Goal: Transaction & Acquisition: Purchase product/service

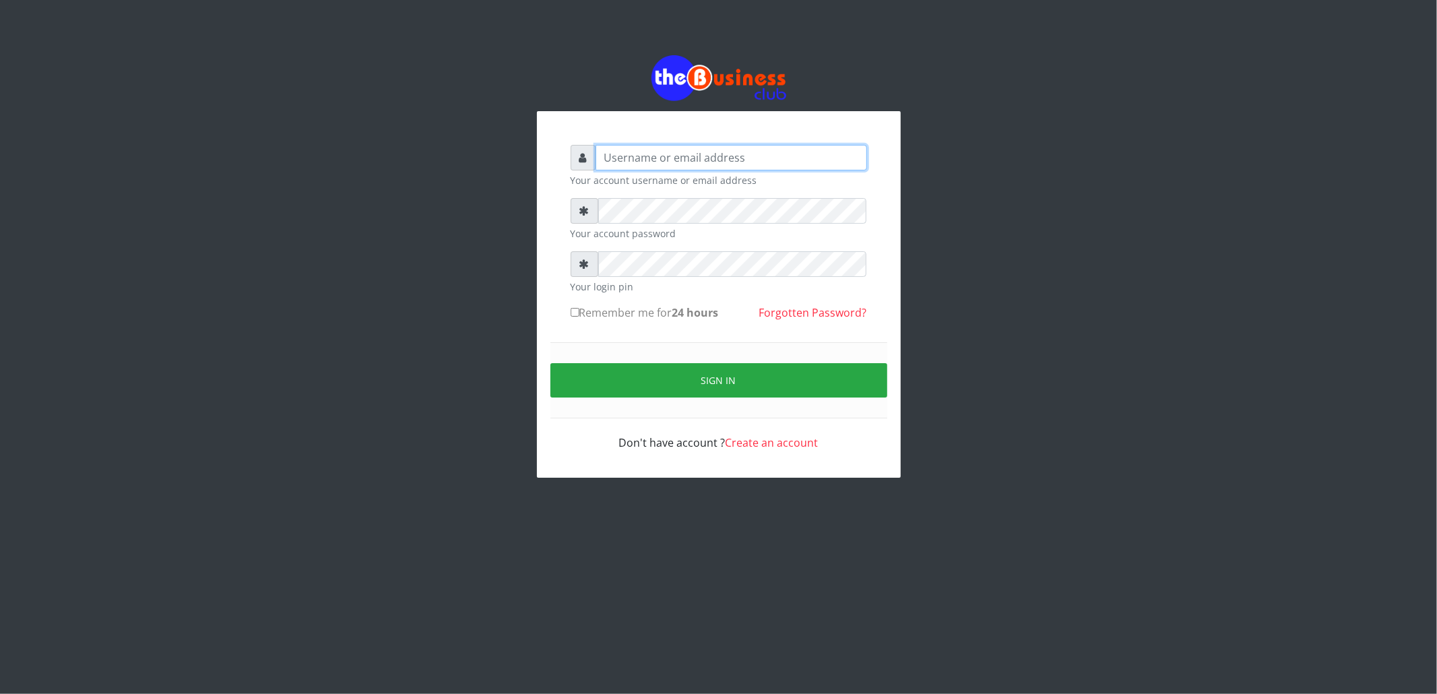
type input "cherpher"
click at [573, 311] on input "Remember me for 24 hours" at bounding box center [575, 312] width 9 height 9
click at [578, 309] on input "Remember me for 24 hours" at bounding box center [575, 312] width 9 height 9
checkbox input "true"
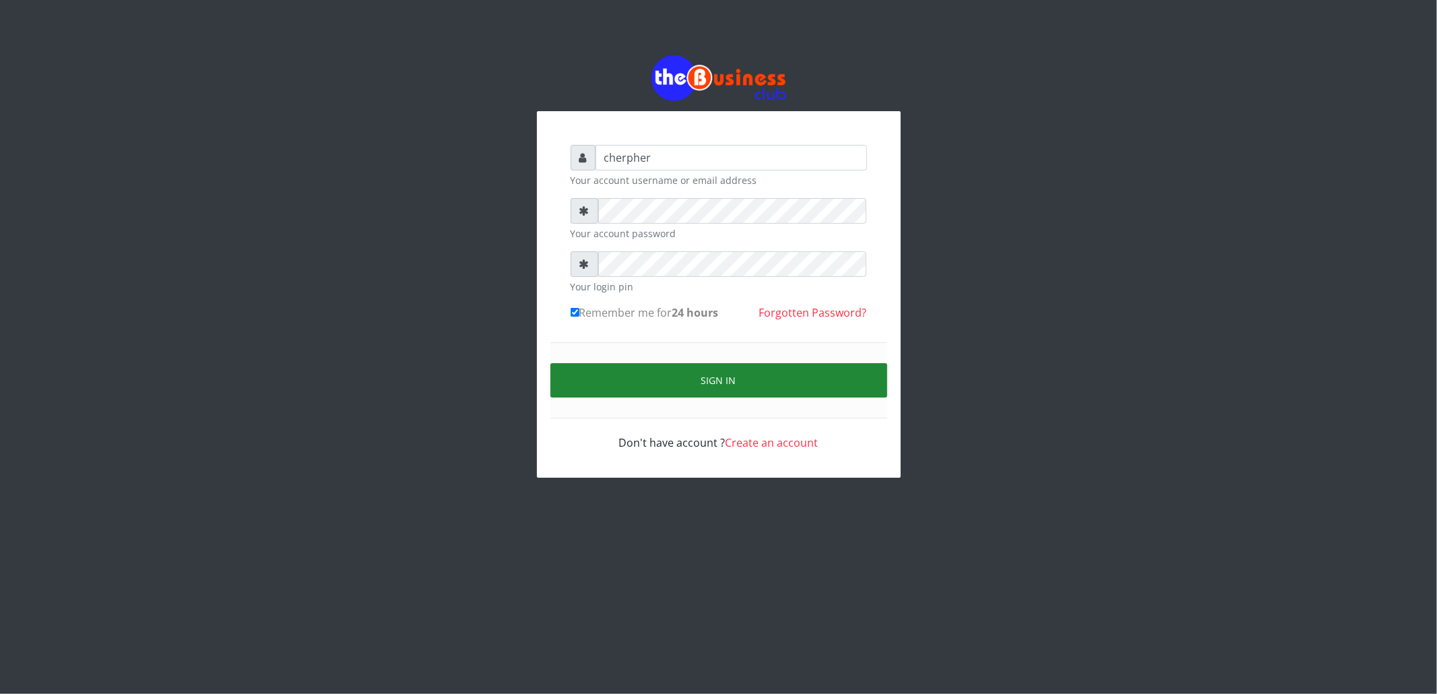
click at [561, 365] on button "Sign in" at bounding box center [719, 380] width 337 height 34
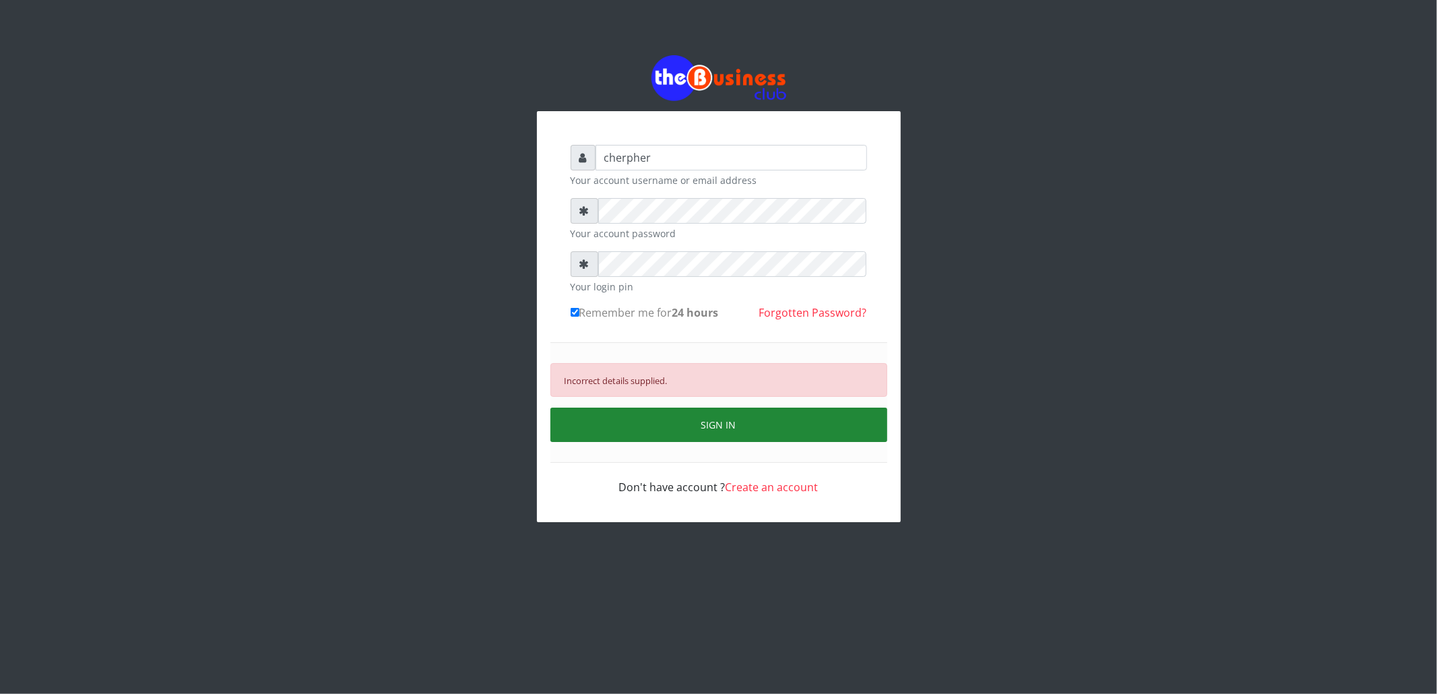
click at [589, 423] on button "SIGN IN" at bounding box center [719, 425] width 337 height 34
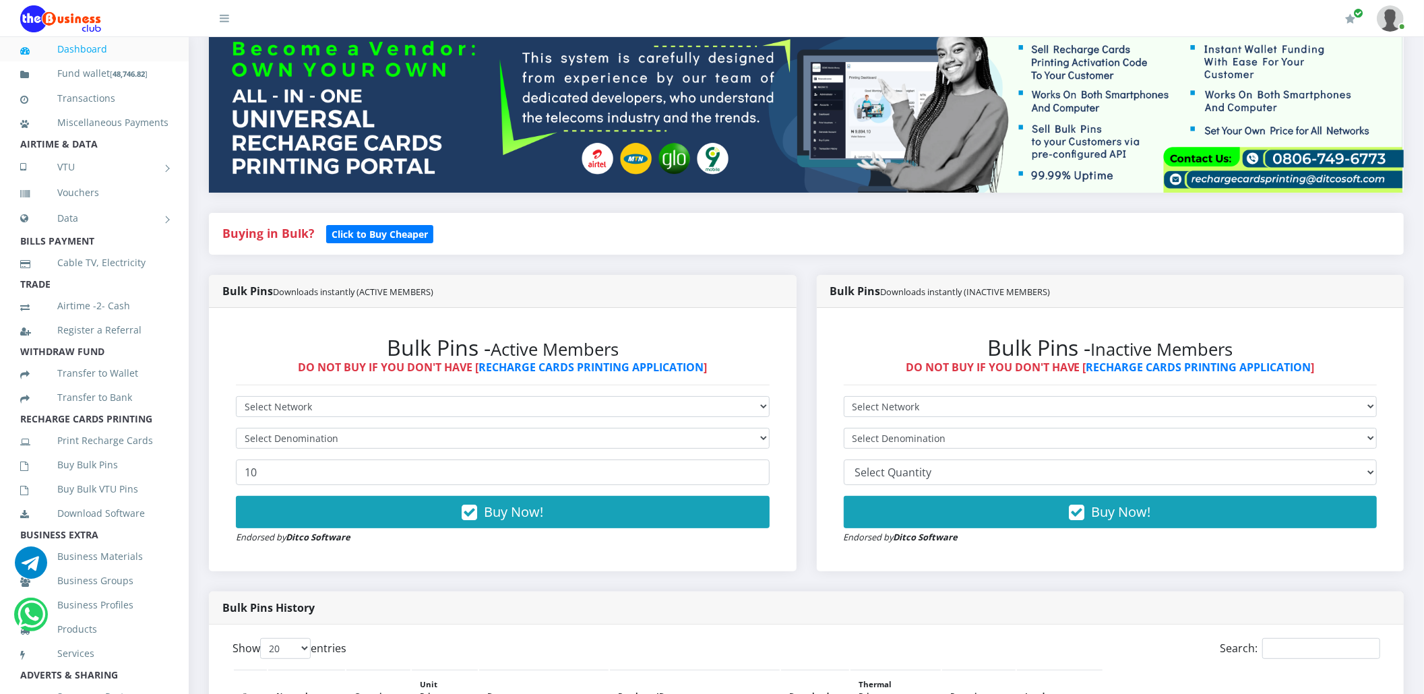
scroll to position [179, 0]
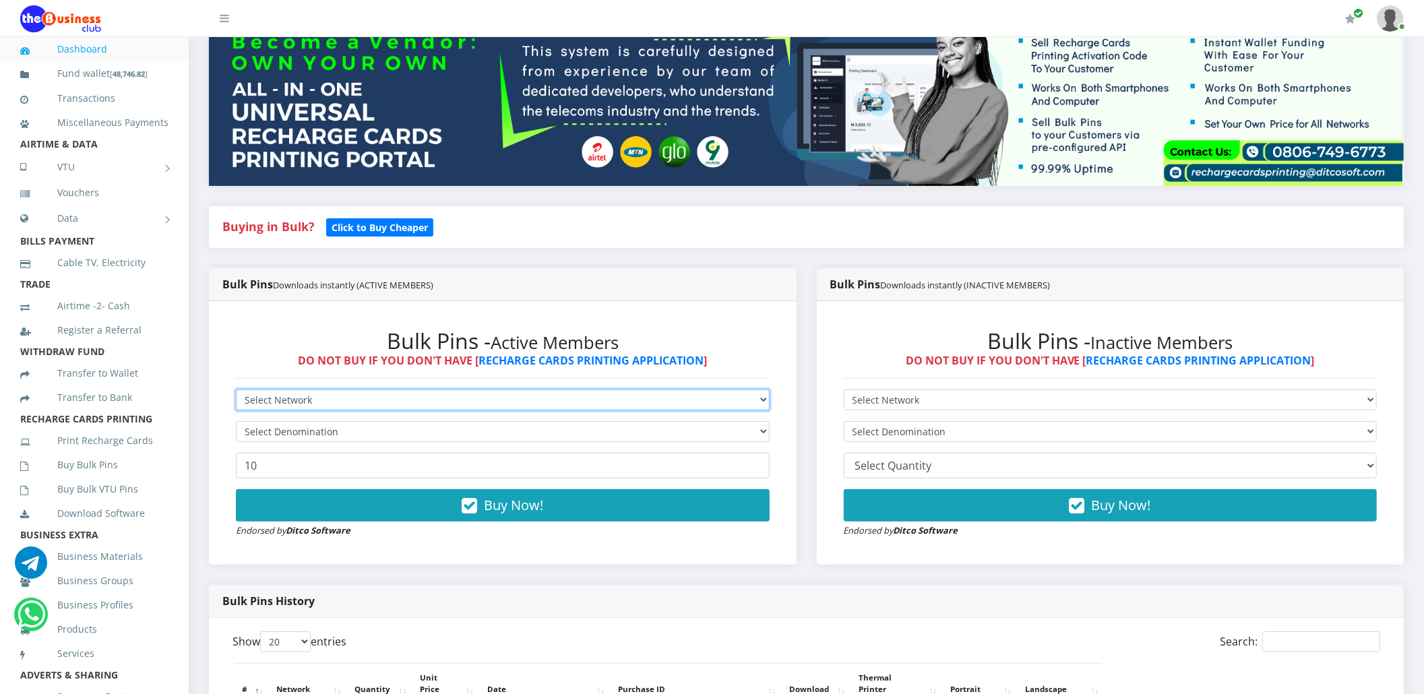
click at [264, 400] on select "Select Network MTN Globacom 9Mobile Airtel" at bounding box center [503, 400] width 534 height 21
drag, startPoint x: 264, startPoint y: 400, endPoint x: 264, endPoint y: 407, distance: 7.4
click at [264, 407] on select "Select Network MTN Globacom 9Mobile Airtel" at bounding box center [503, 400] width 534 height 21
click at [264, 402] on select "Select Network MTN Globacom 9Mobile Airtel" at bounding box center [503, 400] width 534 height 21
click at [264, 400] on select "Select Network MTN Globacom 9Mobile Airtel" at bounding box center [503, 400] width 534 height 21
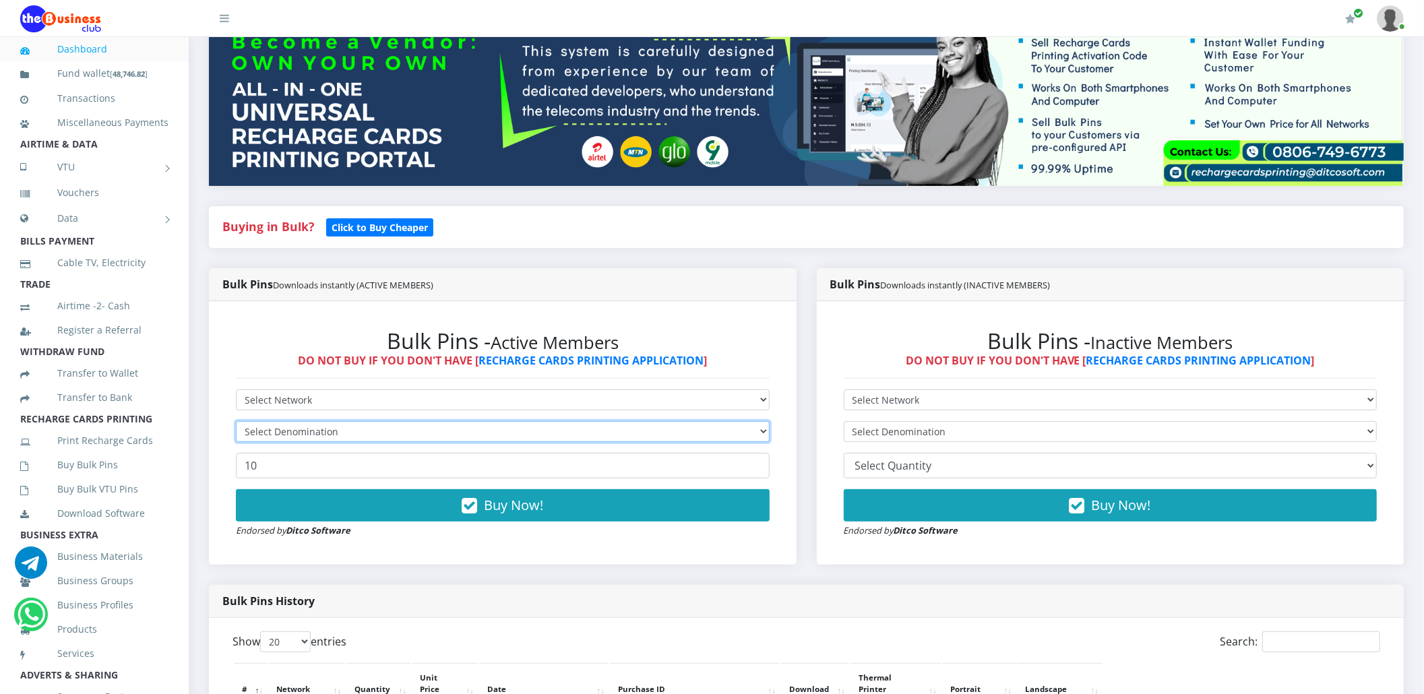
drag, startPoint x: 235, startPoint y: 425, endPoint x: 252, endPoint y: 398, distance: 31.8
click at [252, 398] on form "Select Network MTN Globacom 9Mobile Airtel Select Denomination 10 Buy Now! Endo…" at bounding box center [503, 464] width 534 height 148
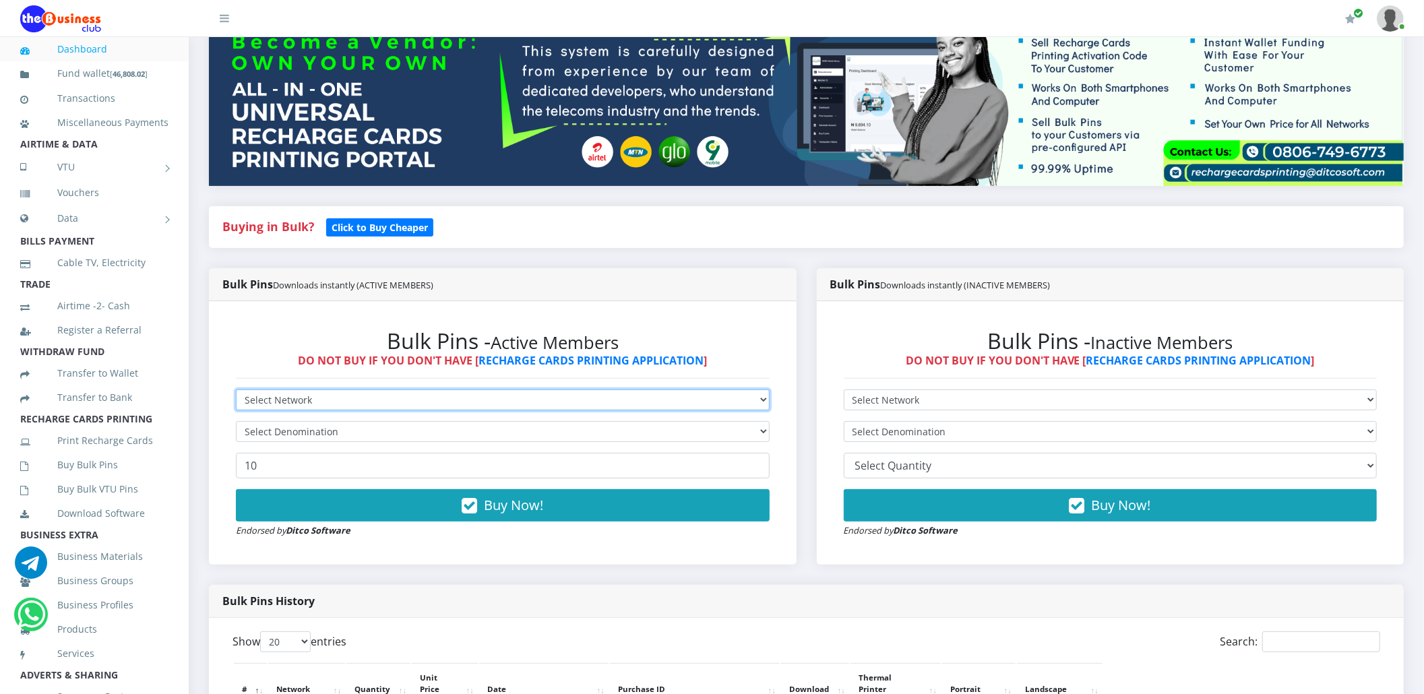
click at [252, 398] on select "Select Network MTN Globacom 9Mobile Airtel" at bounding box center [503, 400] width 534 height 21
select select "MTN"
click at [236, 390] on select "Select Network MTN Globacom 9Mobile Airtel" at bounding box center [503, 400] width 534 height 21
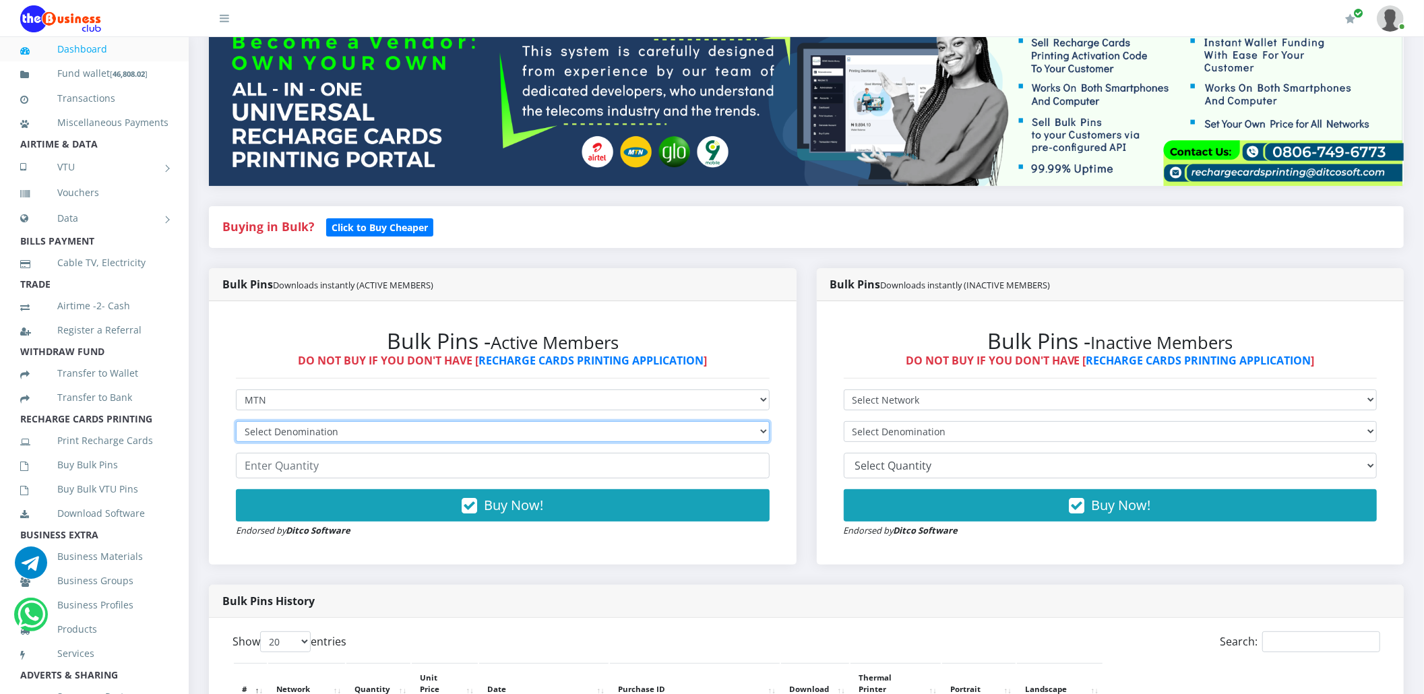
click at [260, 427] on select "Select Denomination" at bounding box center [503, 431] width 534 height 21
select select "96.94-100"
click at [236, 421] on select "Select Denomination MTN NGN100 - ₦96.94 MTN NGN200 - ₦193.88 MTN NGN400 - ₦387.…" at bounding box center [503, 431] width 534 height 21
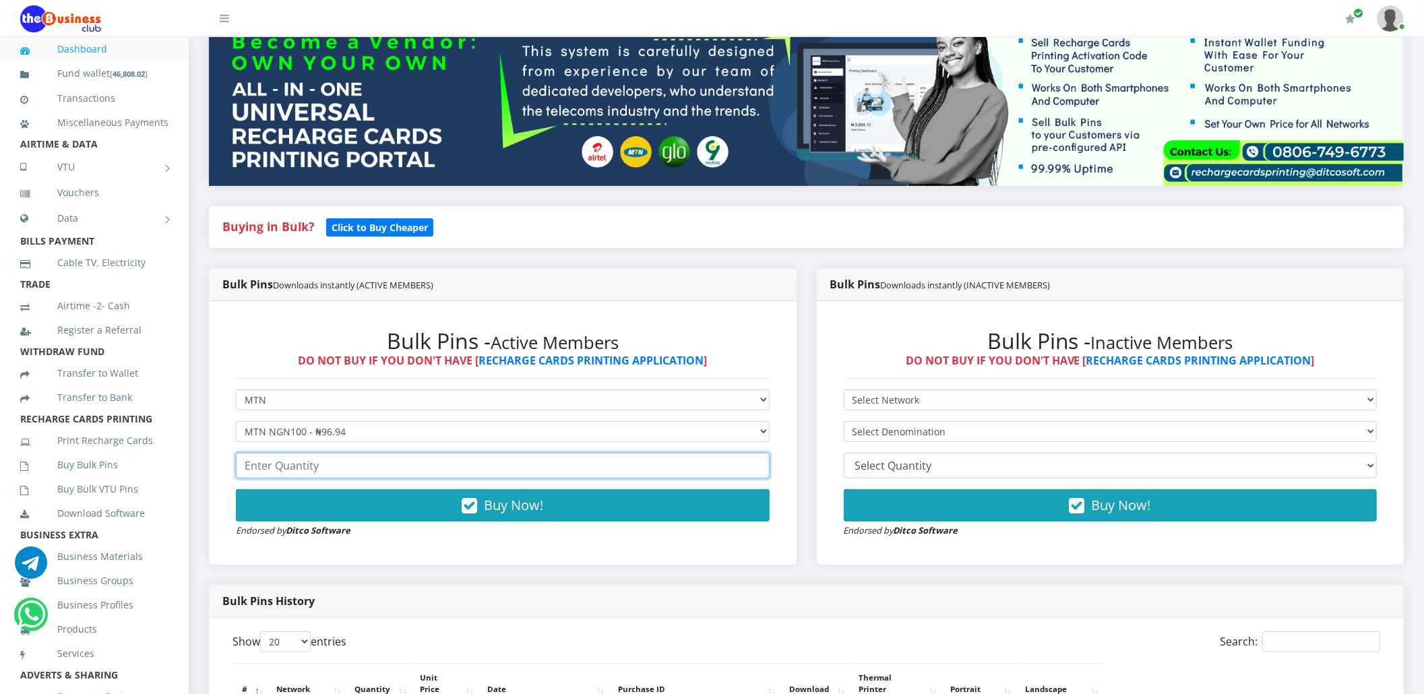
click at [263, 469] on input "number" at bounding box center [503, 466] width 534 height 26
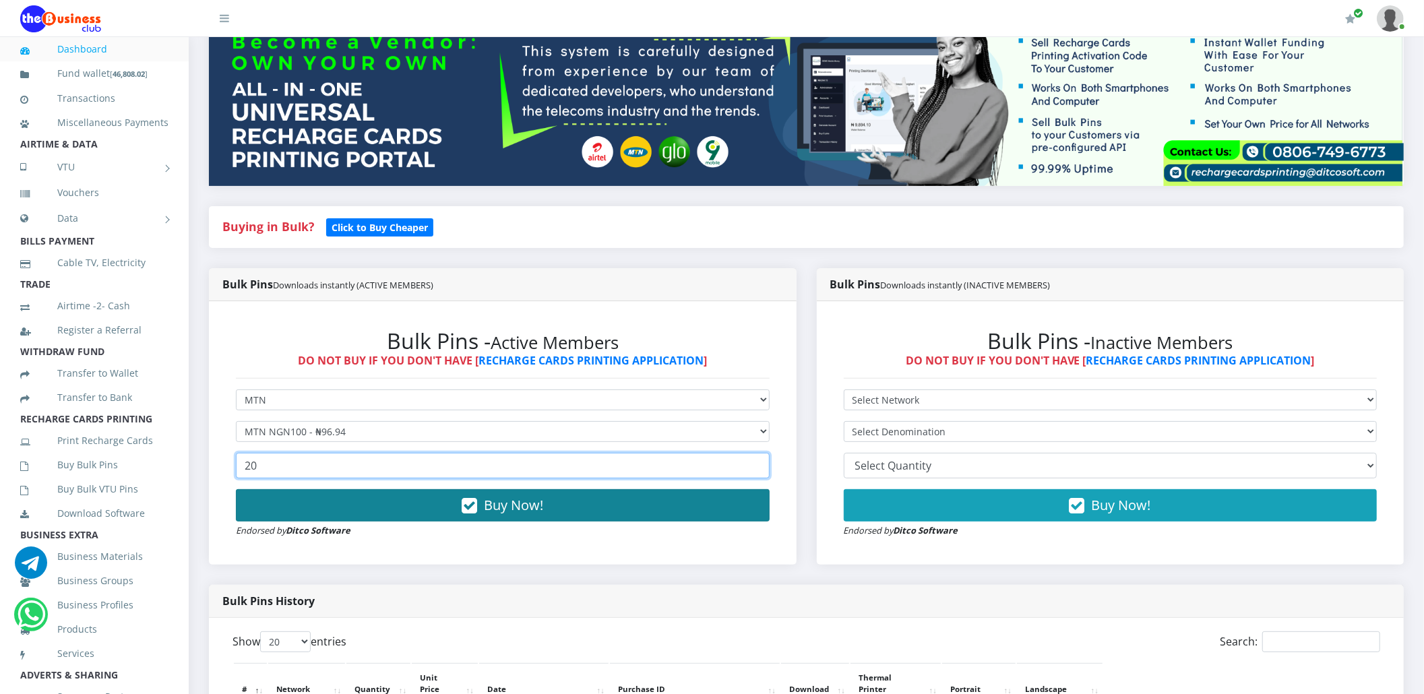
type input "20"
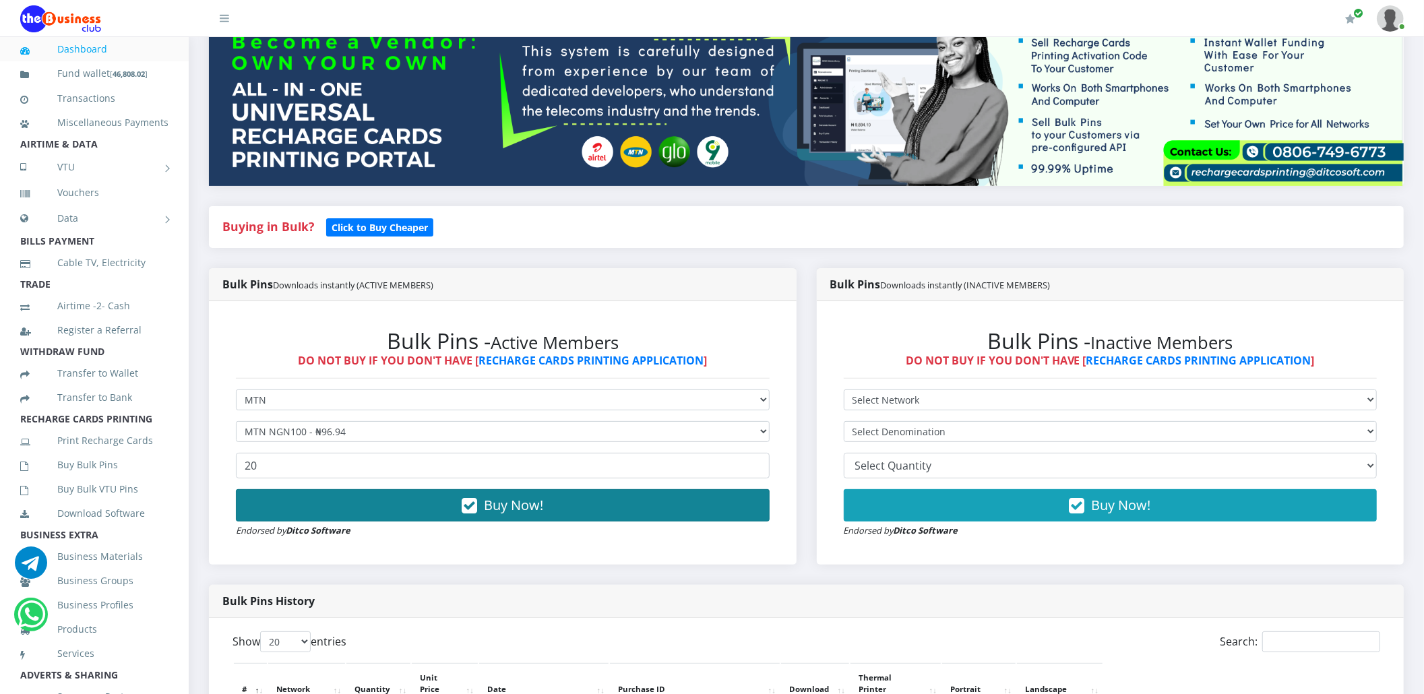
click at [295, 507] on button "Buy Now!" at bounding box center [503, 505] width 534 height 32
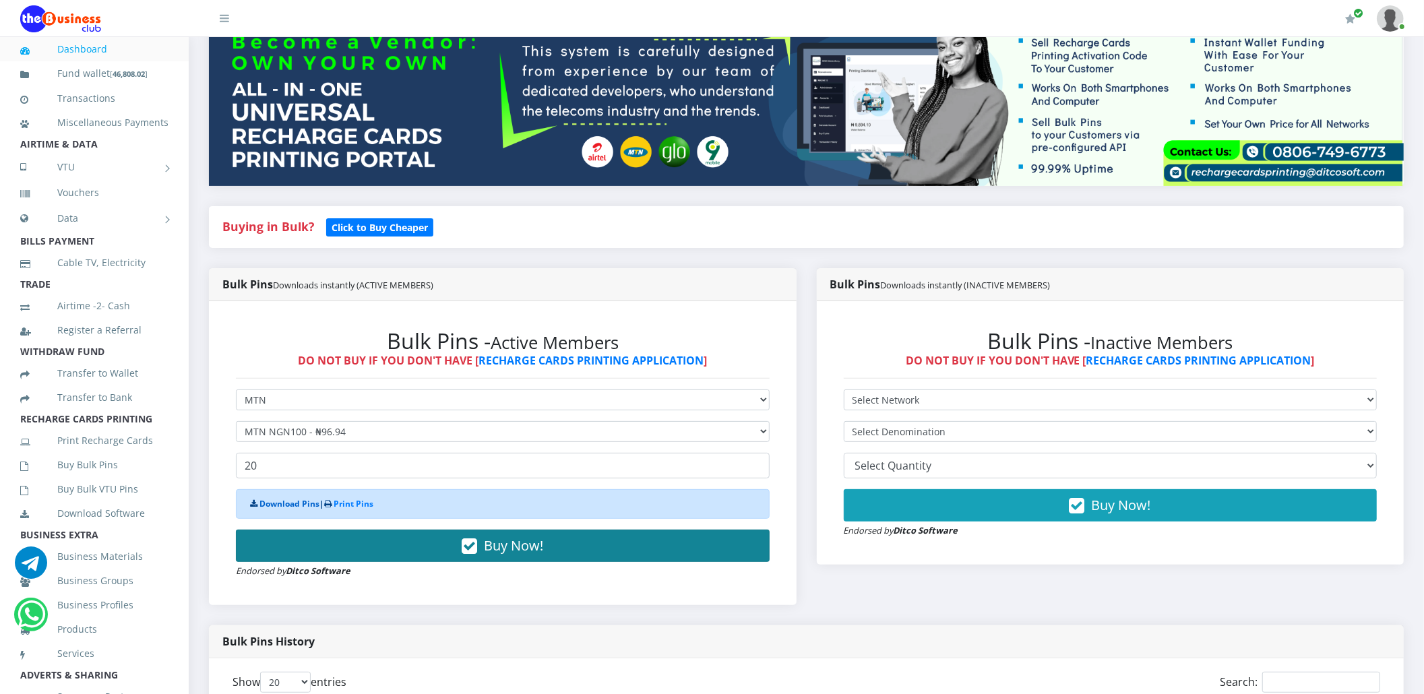
click at [295, 507] on link "Download Pins" at bounding box center [289, 503] width 60 height 11
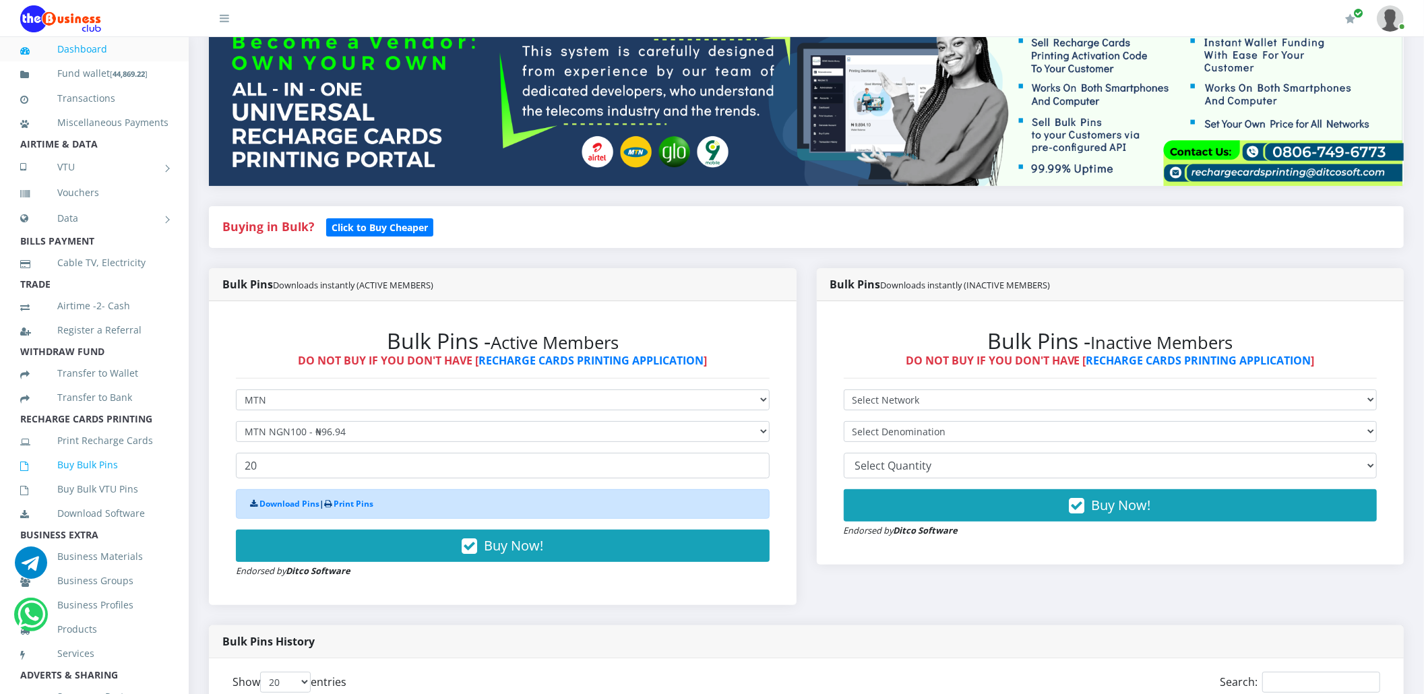
click at [106, 480] on link "Buy Bulk Pins" at bounding box center [94, 464] width 148 height 31
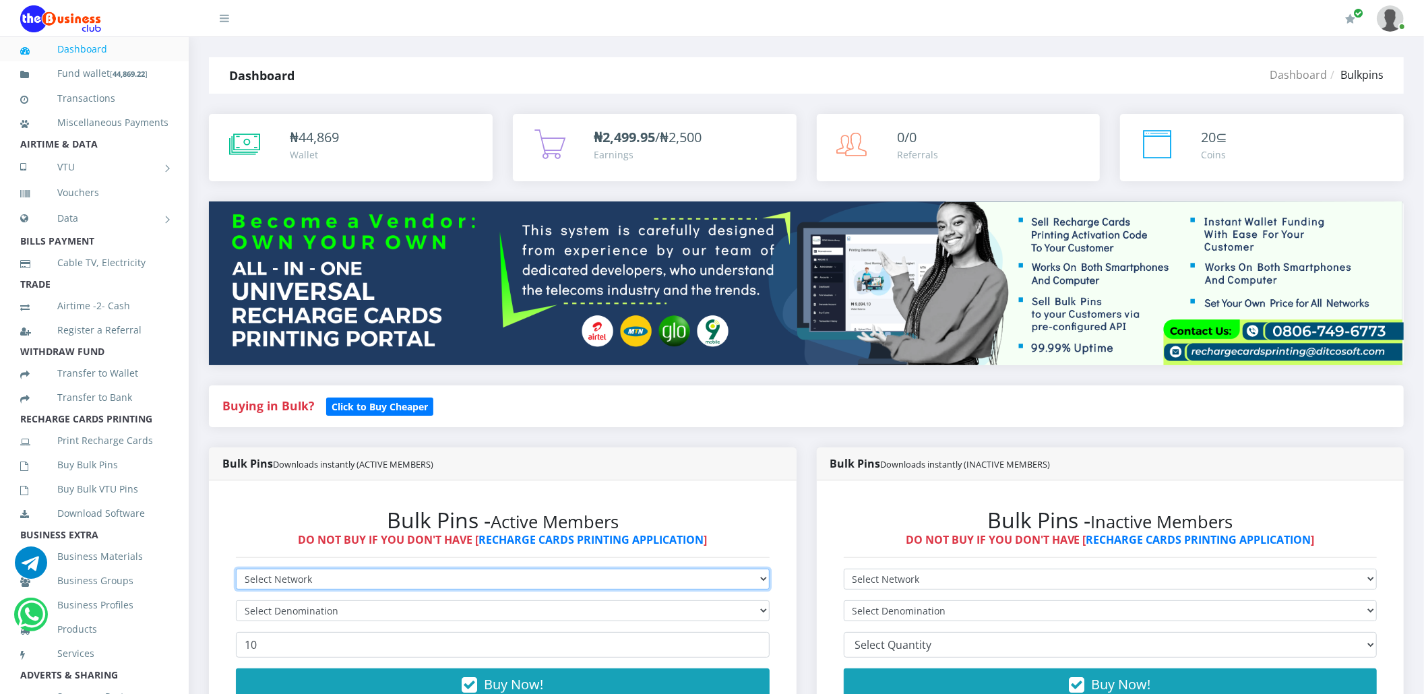
click at [259, 581] on select "Select Network MTN Globacom 9Mobile Airtel" at bounding box center [503, 579] width 534 height 21
select select "MTN"
click at [236, 569] on select "Select Network MTN Globacom 9Mobile Airtel" at bounding box center [503, 579] width 534 height 21
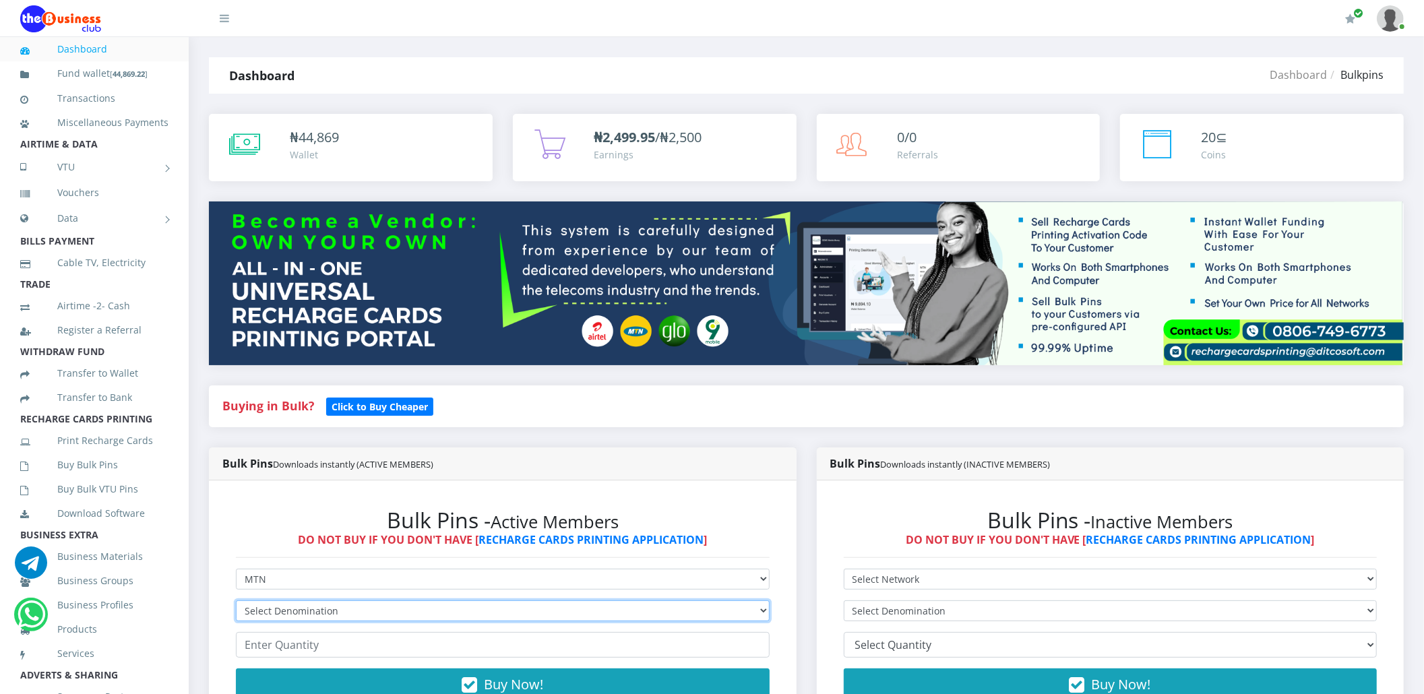
click at [265, 612] on select "Select Denomination MTN NGN100 - ₦96.94 MTN NGN200 - ₦193.88 MTN NGN400 - ₦387.…" at bounding box center [503, 610] width 534 height 21
select select "193.88-200"
click at [236, 600] on select "Select Denomination MTN NGN100 - ₦96.94 MTN NGN200 - ₦193.88 MTN NGN400 - ₦387.…" at bounding box center [503, 610] width 534 height 21
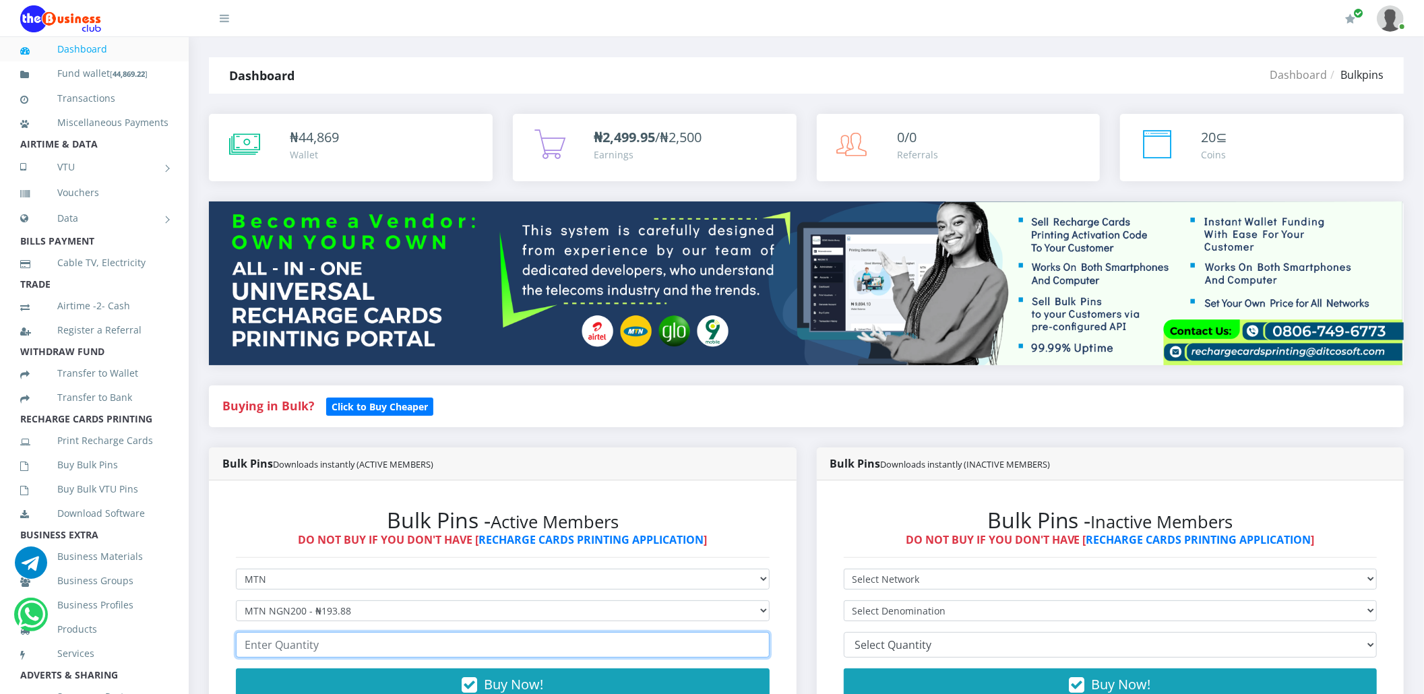
click at [281, 642] on input "number" at bounding box center [503, 645] width 534 height 26
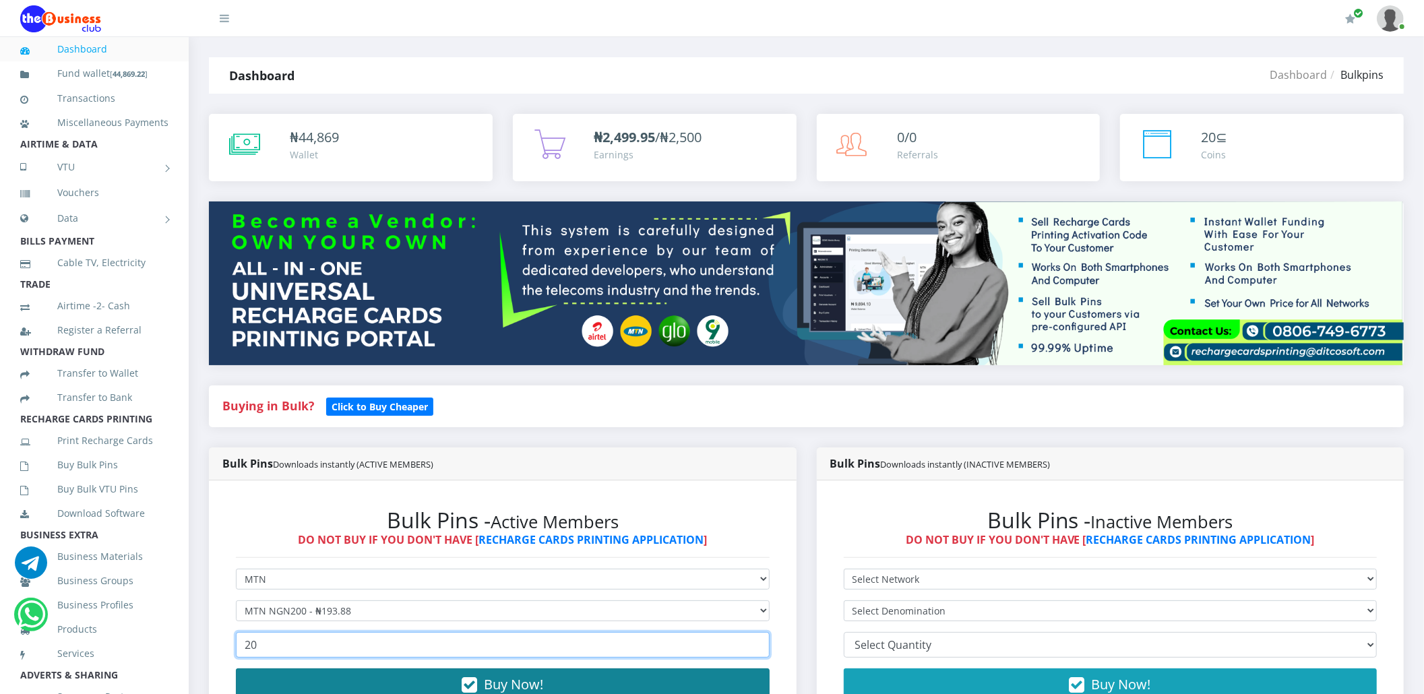
type input "20"
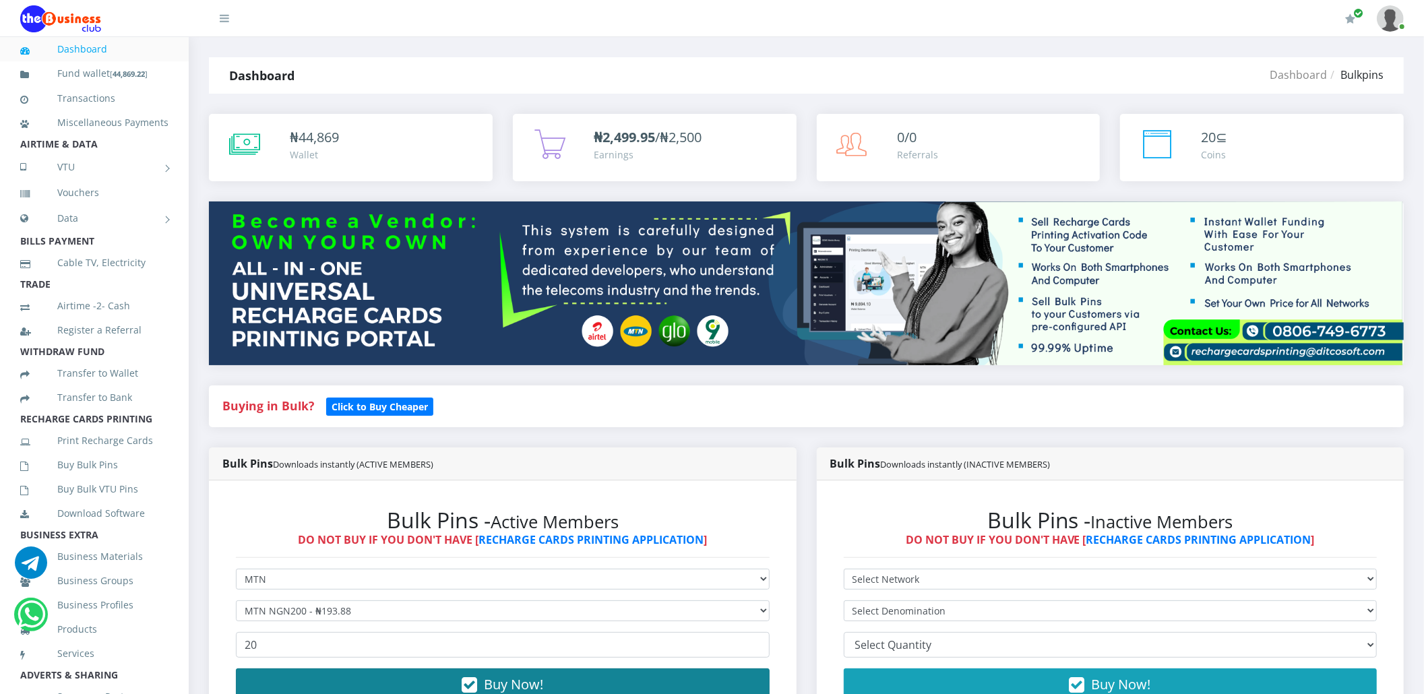
click at [283, 677] on button "Buy Now!" at bounding box center [503, 685] width 534 height 32
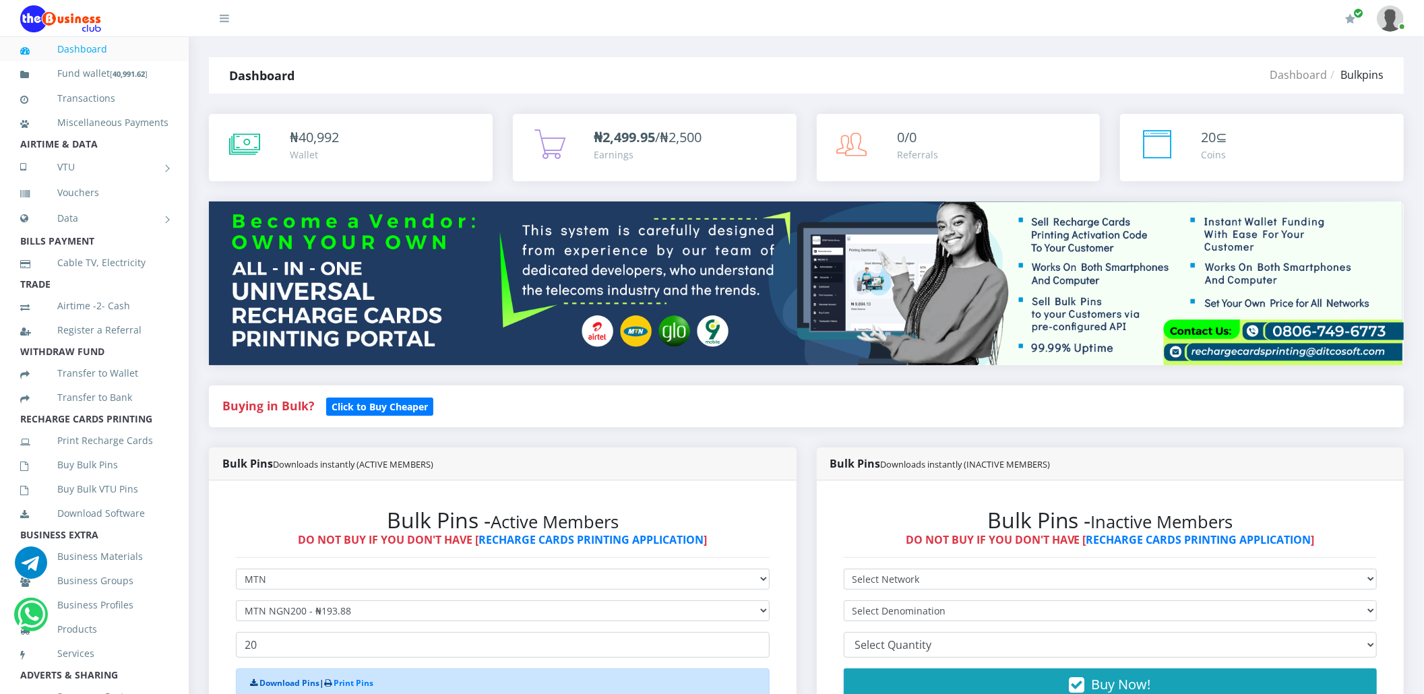
click at [283, 677] on link "Download Pins" at bounding box center [289, 682] width 60 height 11
click at [54, 473] on link "Buy Bulk Pins" at bounding box center [94, 464] width 148 height 31
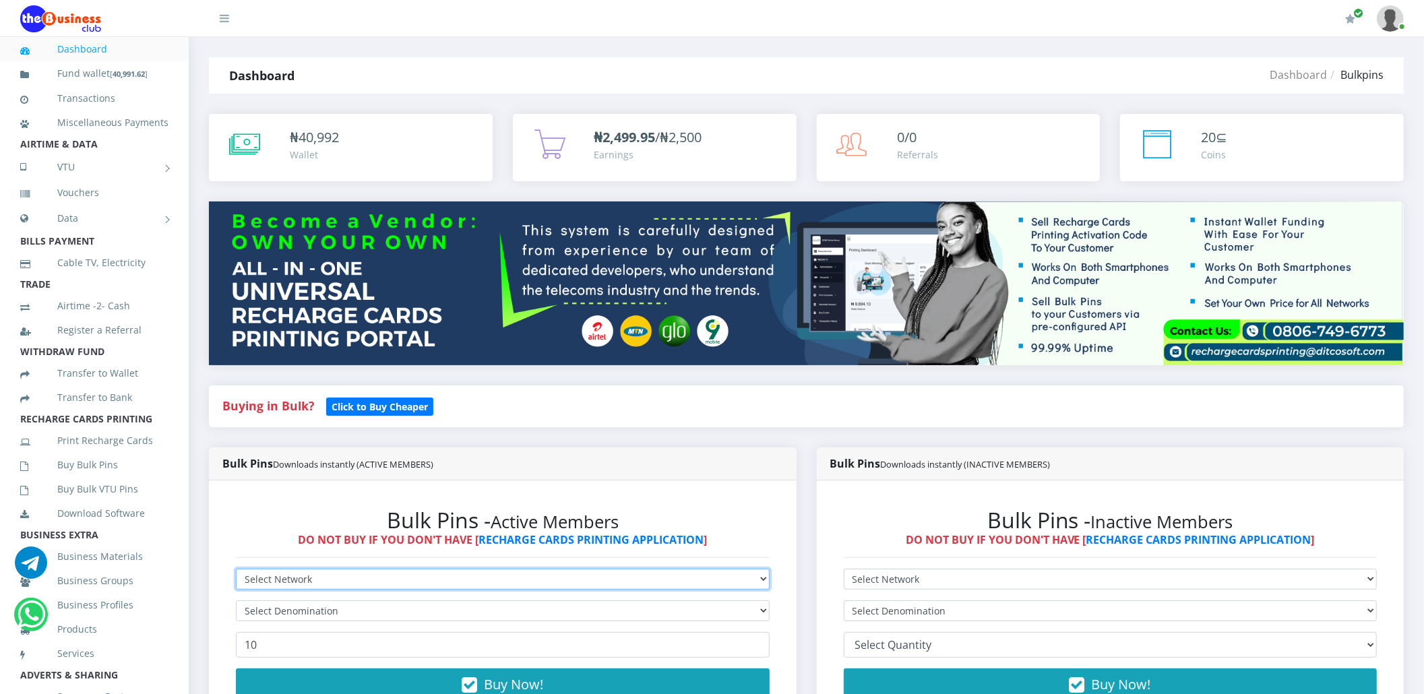
click at [275, 575] on select "Select Network MTN Globacom 9Mobile Airtel" at bounding box center [503, 579] width 534 height 21
select select "Glo"
click at [236, 569] on select "Select Network MTN Globacom 9Mobile Airtel" at bounding box center [503, 579] width 534 height 21
click at [282, 576] on select "Select Network MTN Globacom 9Mobile Airtel" at bounding box center [503, 579] width 534 height 21
select select "MTN"
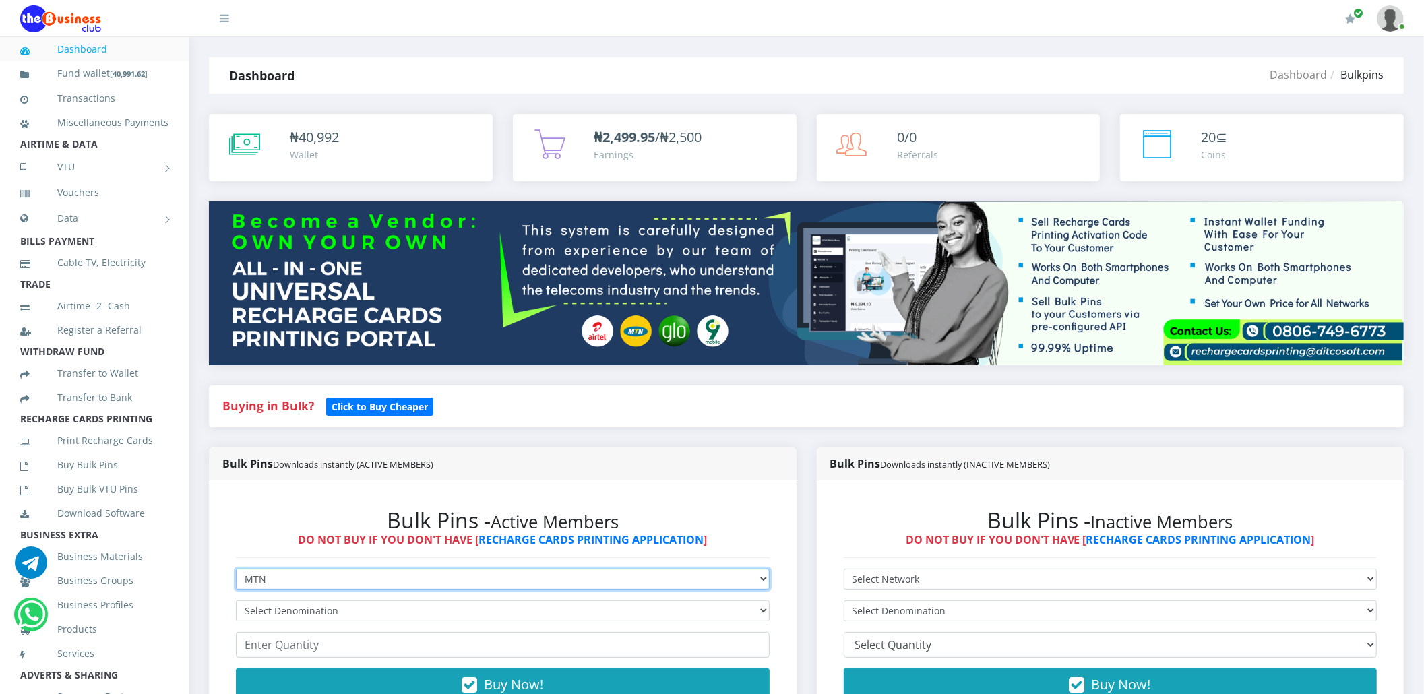
click at [236, 569] on select "Select Network MTN Globacom 9Mobile Airtel" at bounding box center [503, 579] width 534 height 21
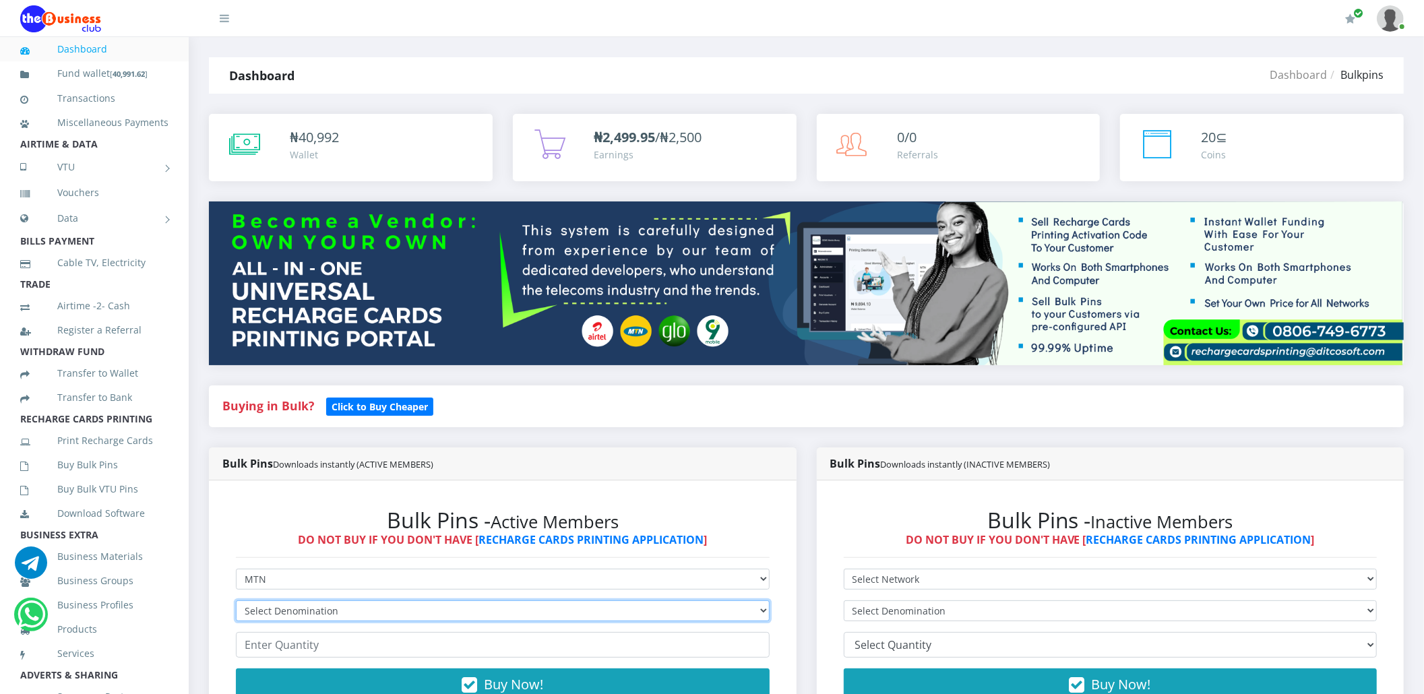
click at [294, 616] on select "Select Denomination" at bounding box center [503, 610] width 534 height 21
click at [294, 616] on select "Select Denomination MTN NGN100 - ₦96.94 MTN NGN200 - ₦193.88 MTN NGN400 - ₦387.…" at bounding box center [503, 610] width 534 height 21
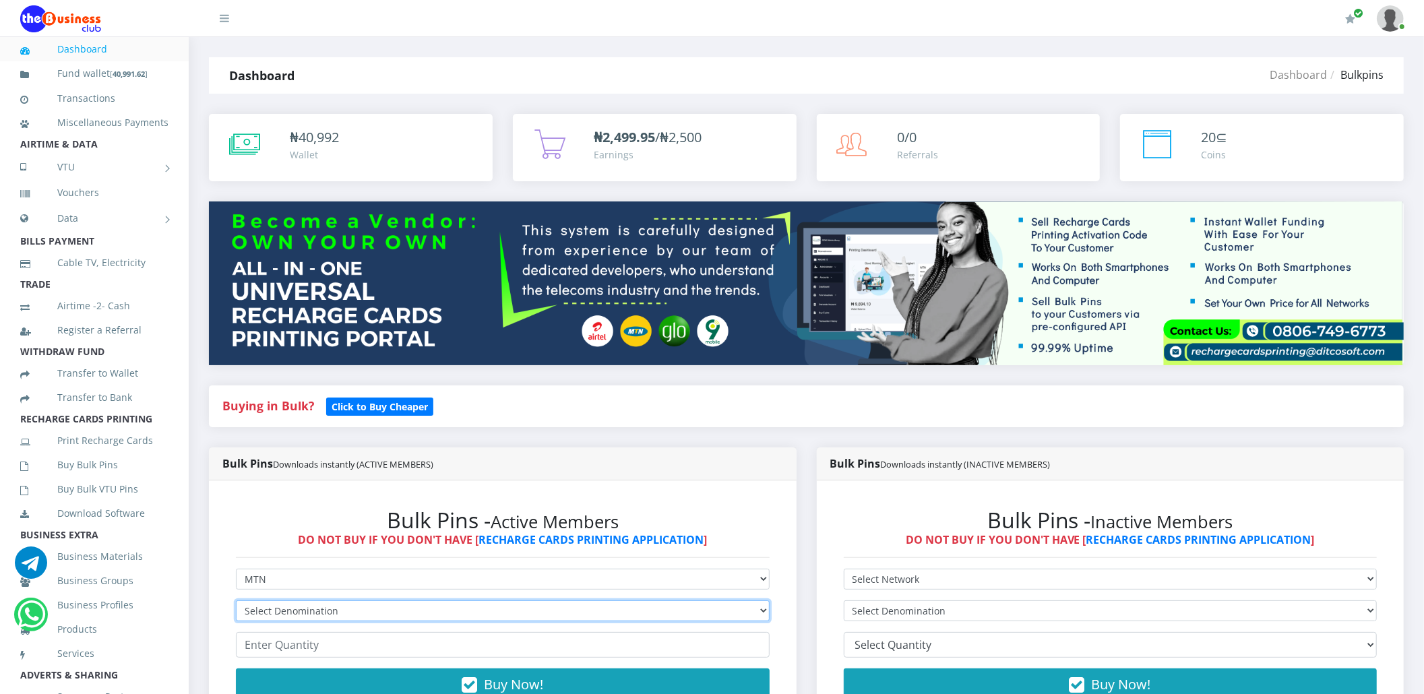
click at [294, 616] on select "Select Denomination MTN NGN100 - ₦96.94 MTN NGN200 - ₦193.88 MTN NGN400 - ₦387.…" at bounding box center [503, 610] width 534 height 21
select select "193.88-200"
click at [236, 600] on select "Select Denomination MTN NGN100 - ₦96.94 MTN NGN200 - ₦193.88 MTN NGN400 - ₦387.…" at bounding box center [503, 610] width 534 height 21
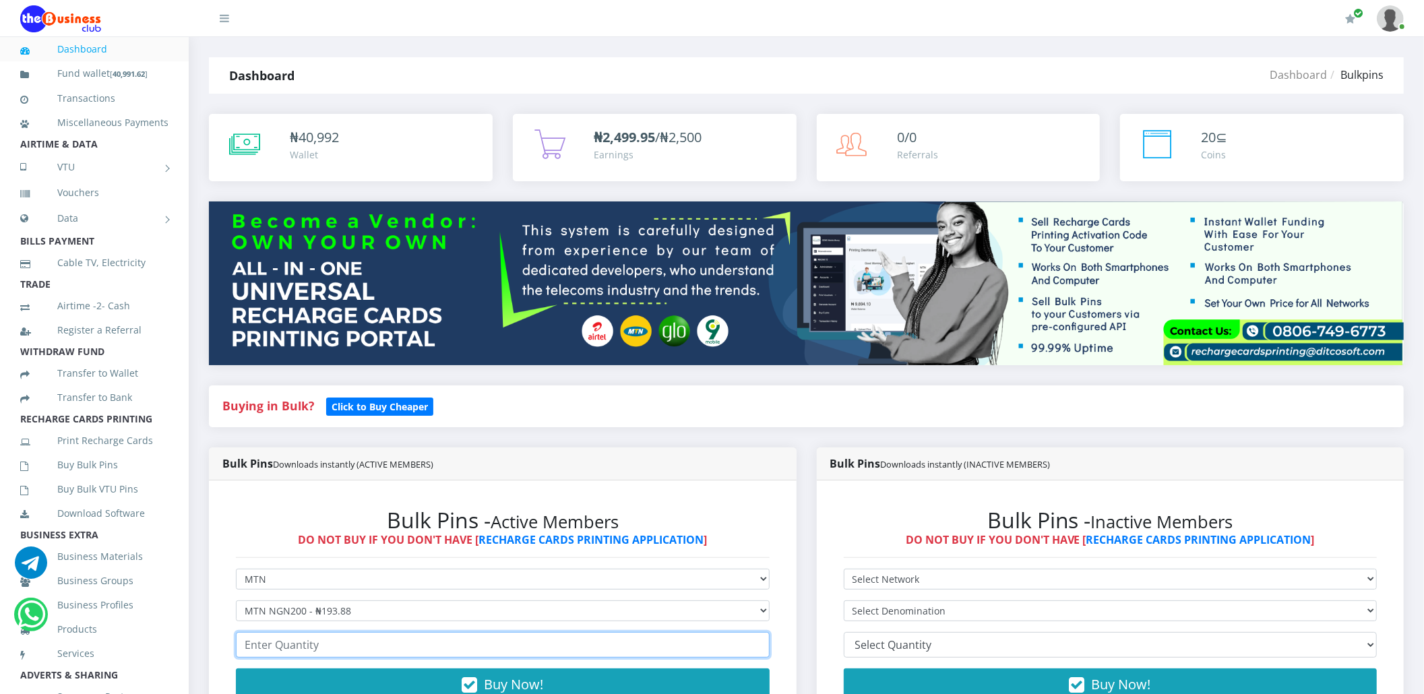
click at [287, 652] on input "number" at bounding box center [503, 645] width 534 height 26
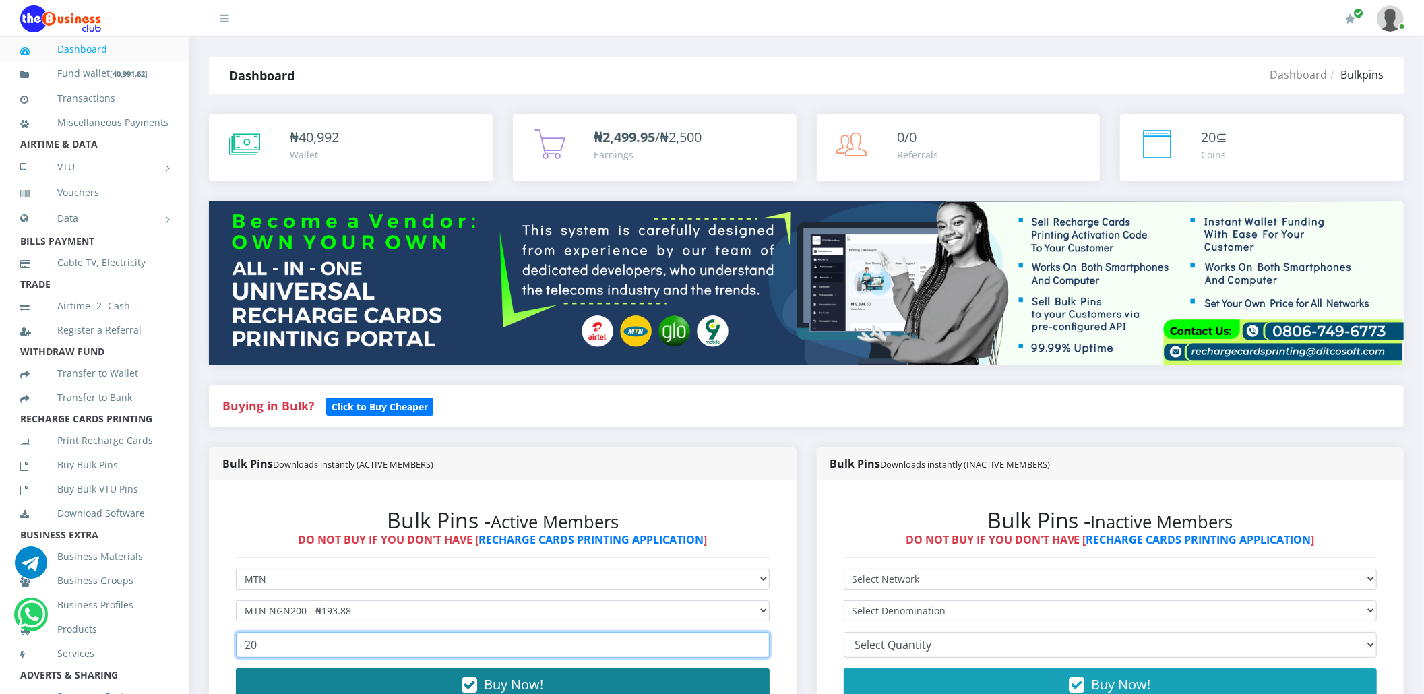
type input "20"
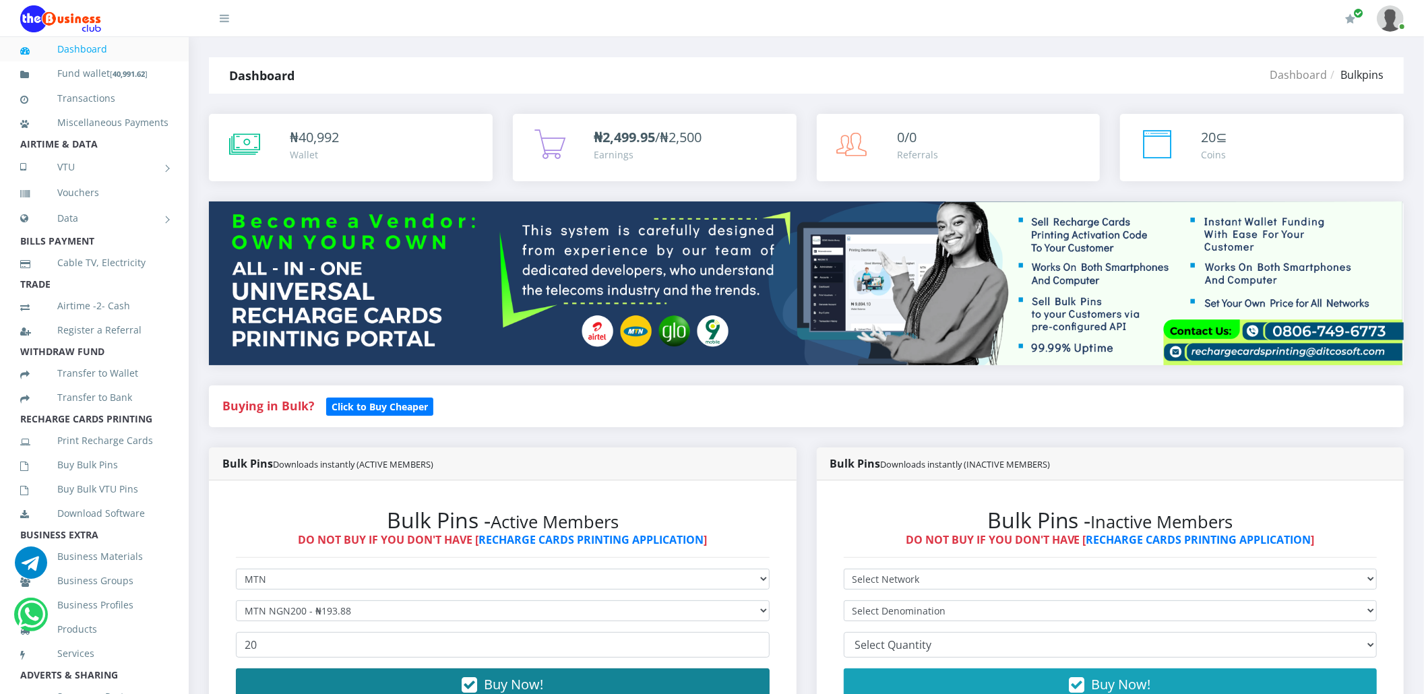
click at [298, 682] on button "Buy Now!" at bounding box center [503, 685] width 534 height 32
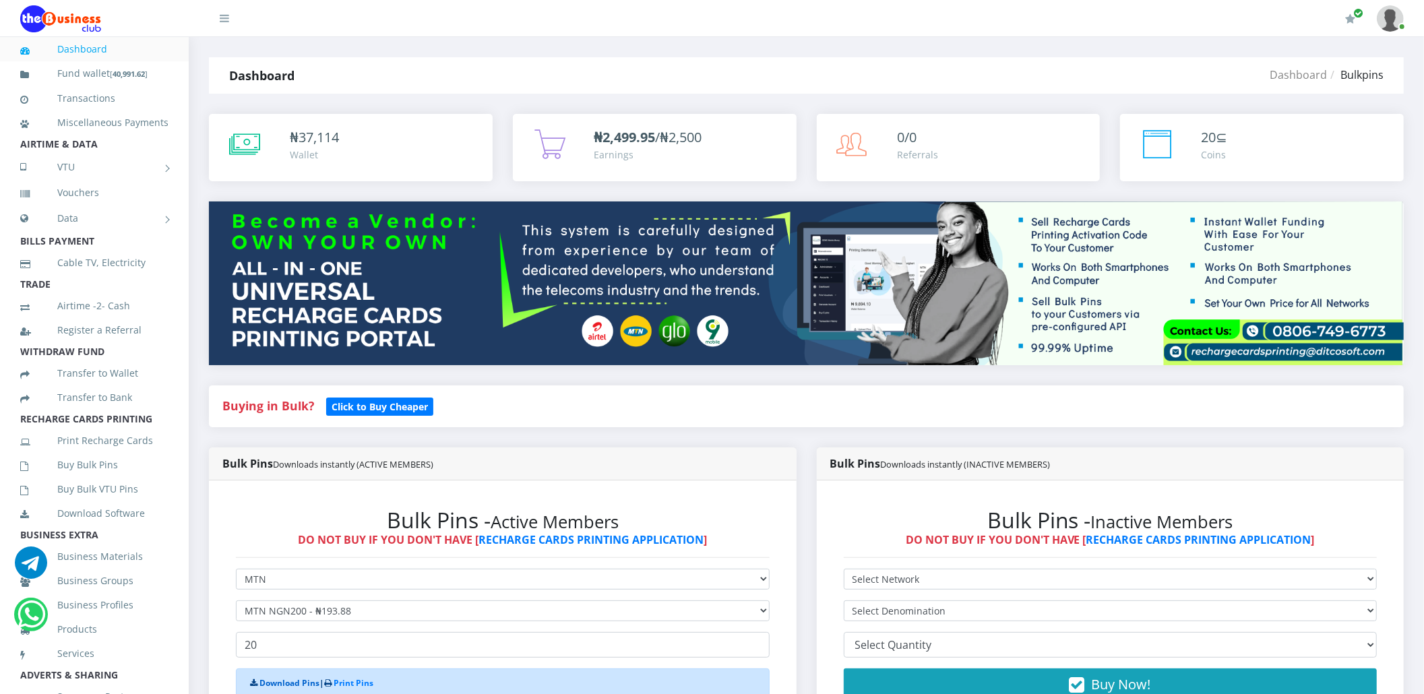
click at [298, 682] on link "Download Pins" at bounding box center [289, 682] width 60 height 11
click at [98, 480] on link "Buy Bulk Pins" at bounding box center [94, 464] width 148 height 31
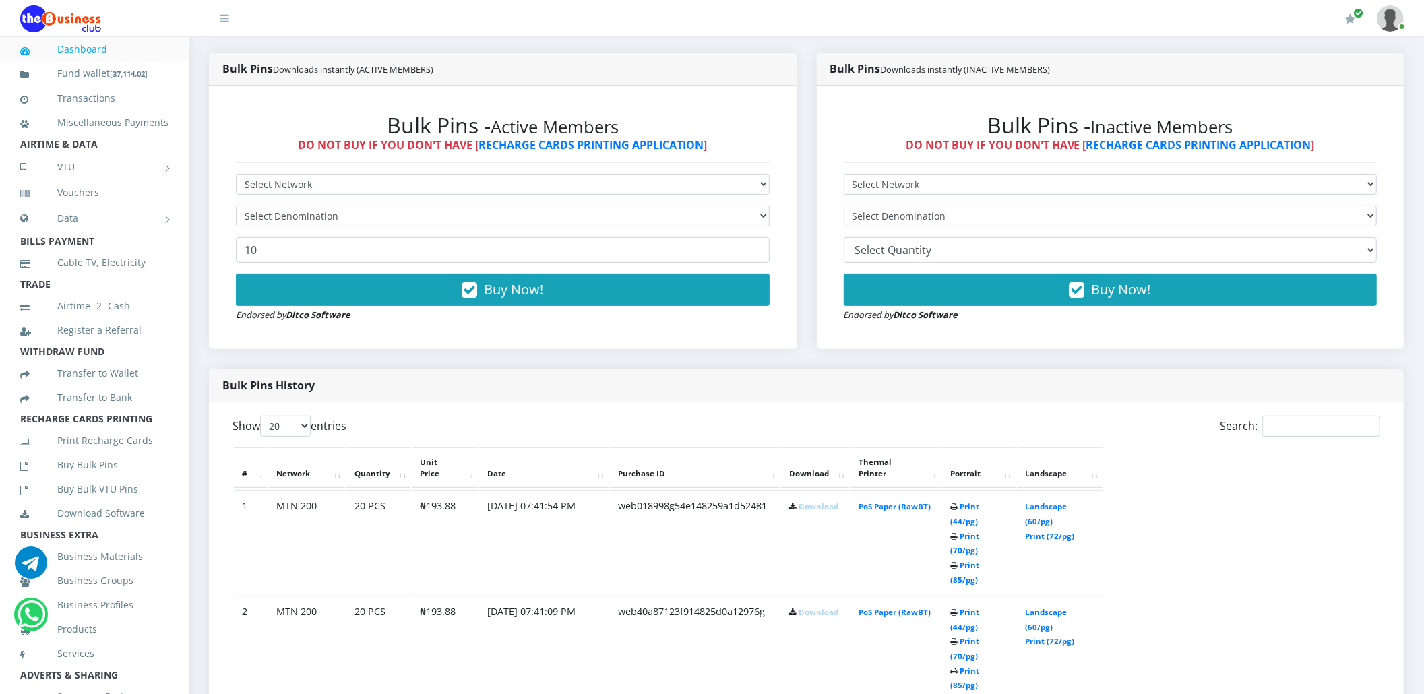
scroll to position [359, 0]
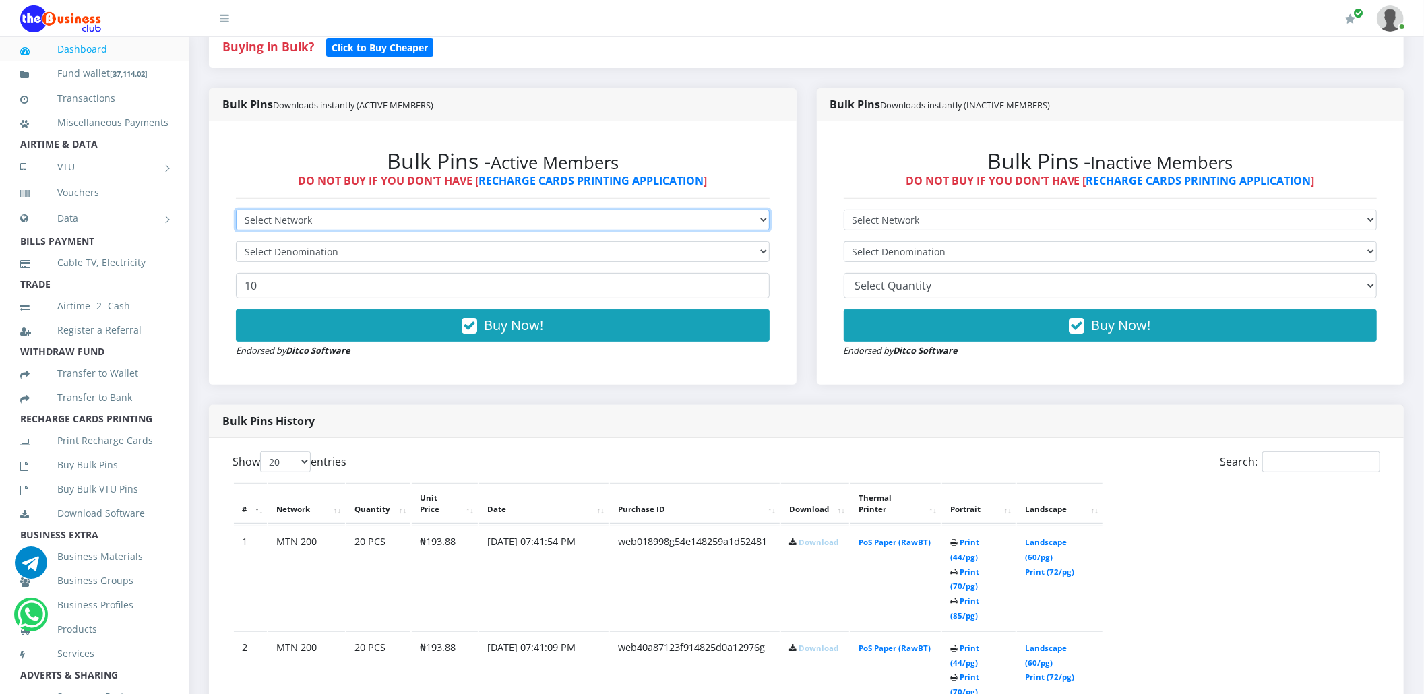
click at [392, 210] on select "Select Network MTN Globacom 9Mobile Airtel" at bounding box center [503, 220] width 534 height 21
select select "MTN"
click at [236, 210] on select "Select Network MTN Globacom 9Mobile Airtel" at bounding box center [503, 220] width 534 height 21
click at [387, 252] on select "Select Denomination MTN NGN100 - ₦96.94 MTN NGN200 - ₦193.88 MTN NGN400 - ₦387.…" at bounding box center [503, 251] width 534 height 21
select select "193.88-200"
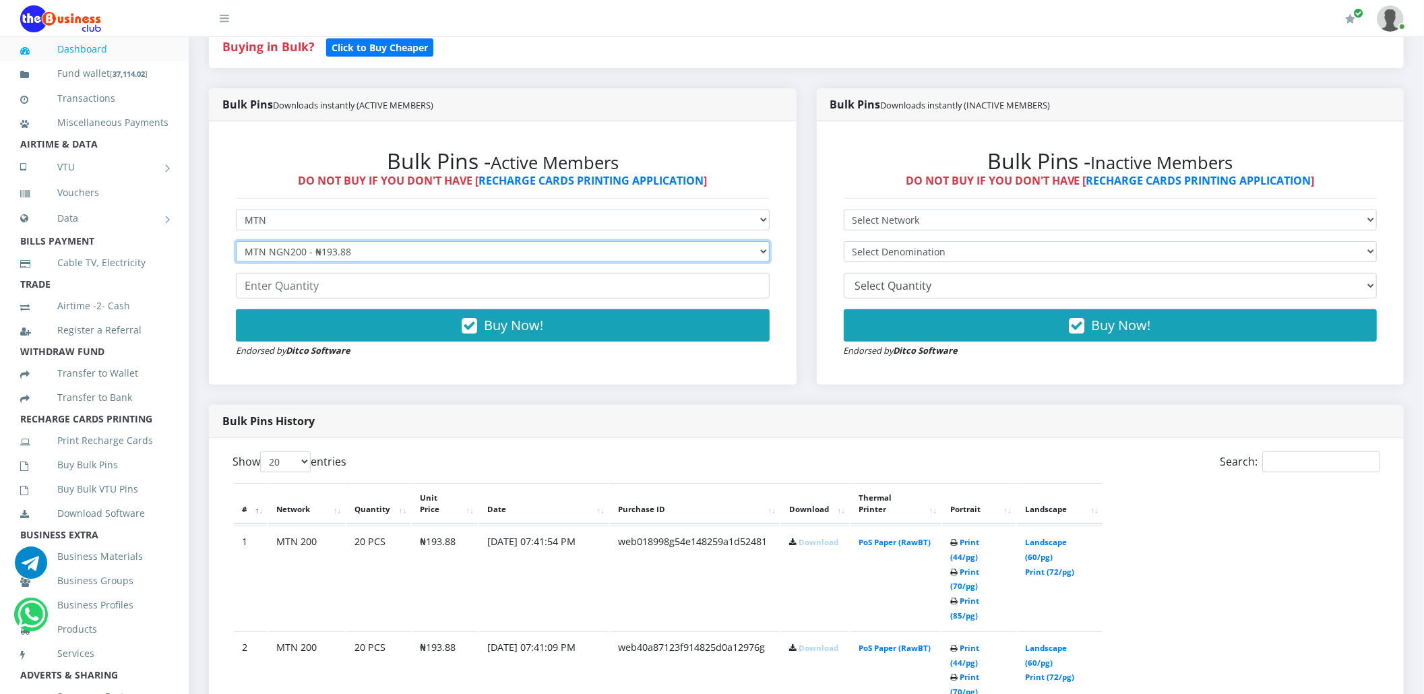
click at [236, 241] on select "Select Denomination MTN NGN100 - ₦96.94 MTN NGN200 - ₦193.88 MTN NGN400 - ₦387.…" at bounding box center [503, 251] width 534 height 21
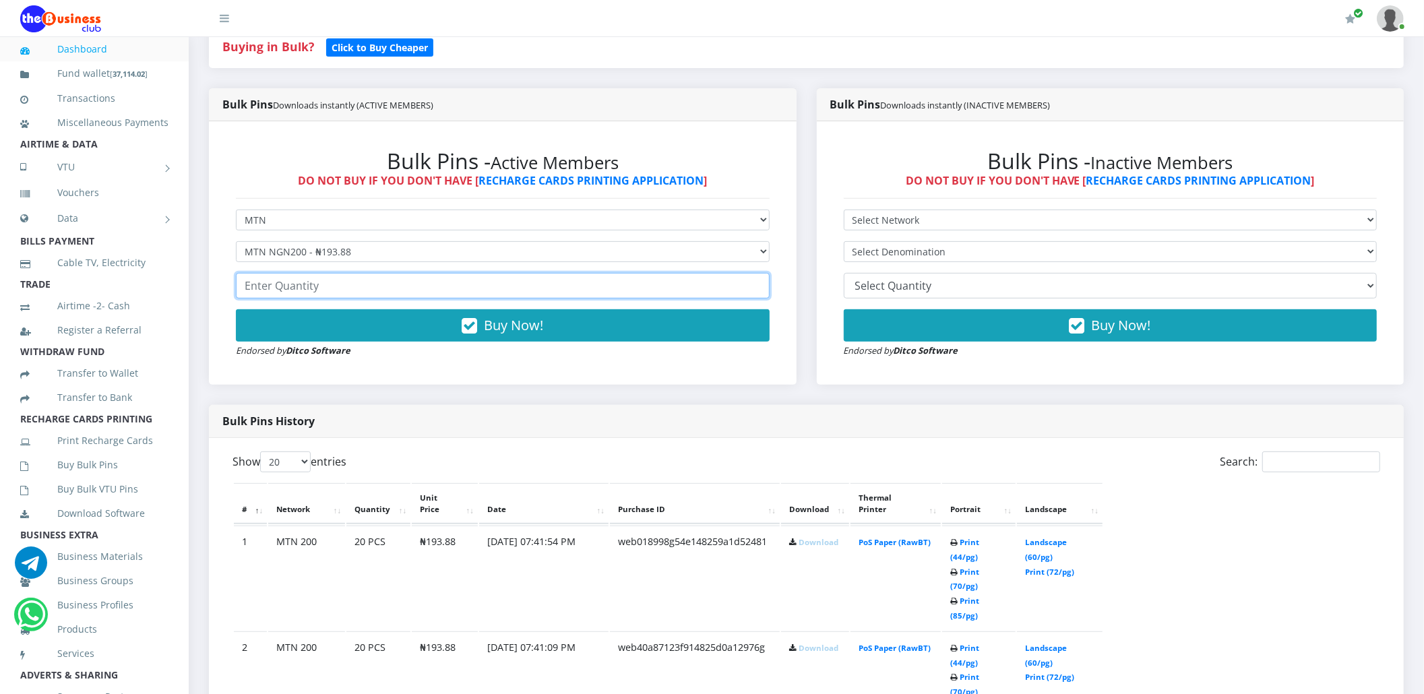
click at [377, 286] on input "number" at bounding box center [503, 286] width 534 height 26
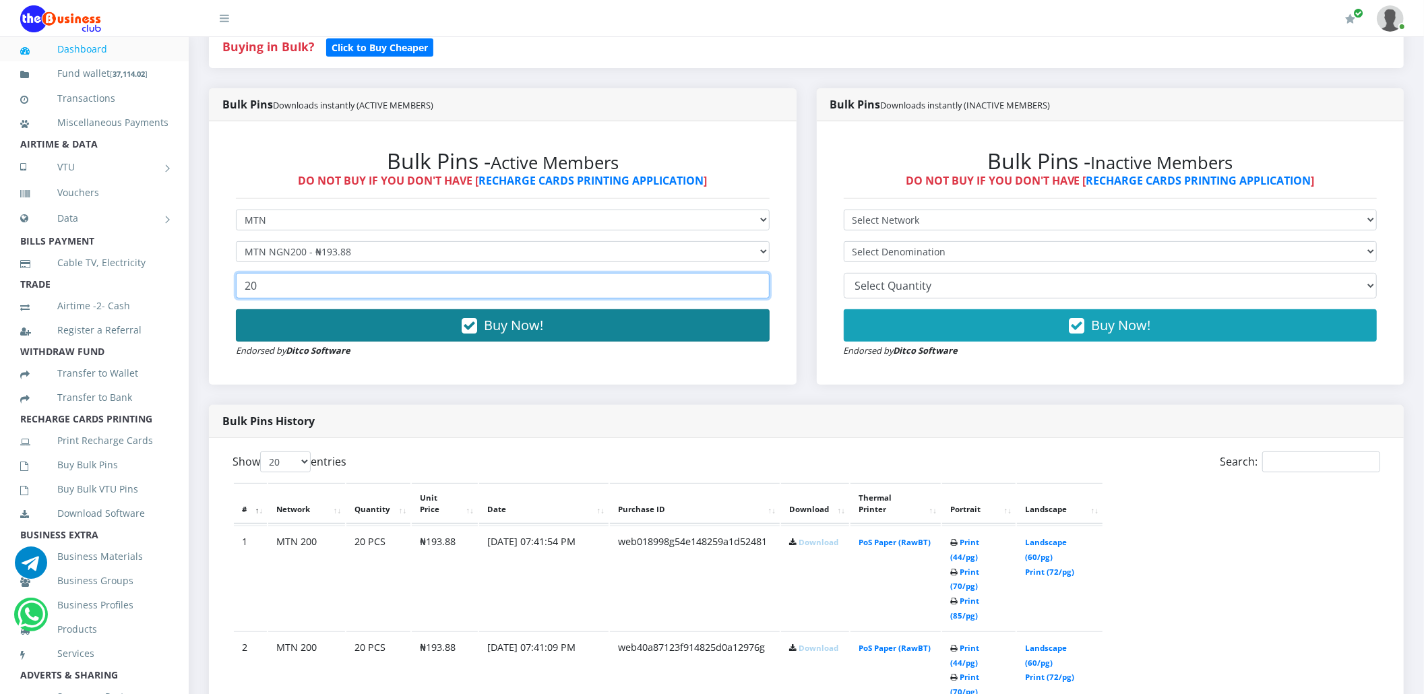
type input "20"
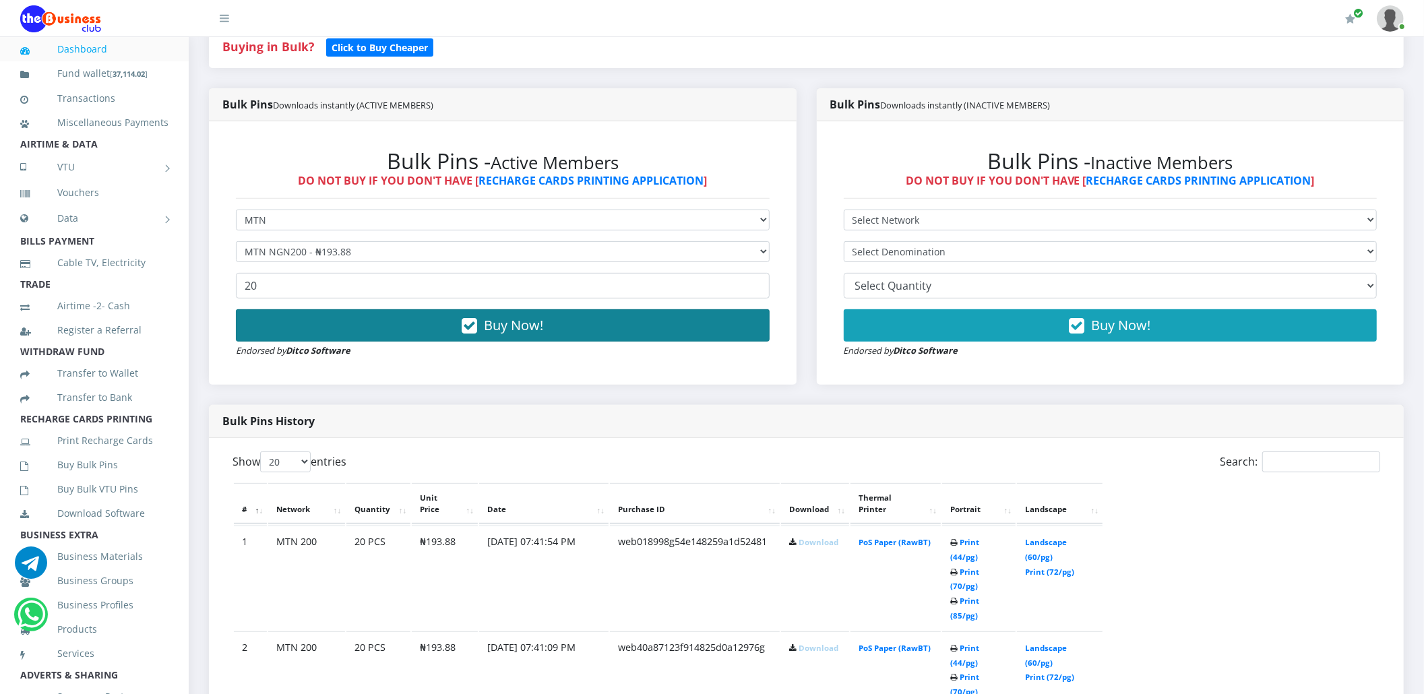
click at [375, 326] on button "Buy Now!" at bounding box center [503, 325] width 534 height 32
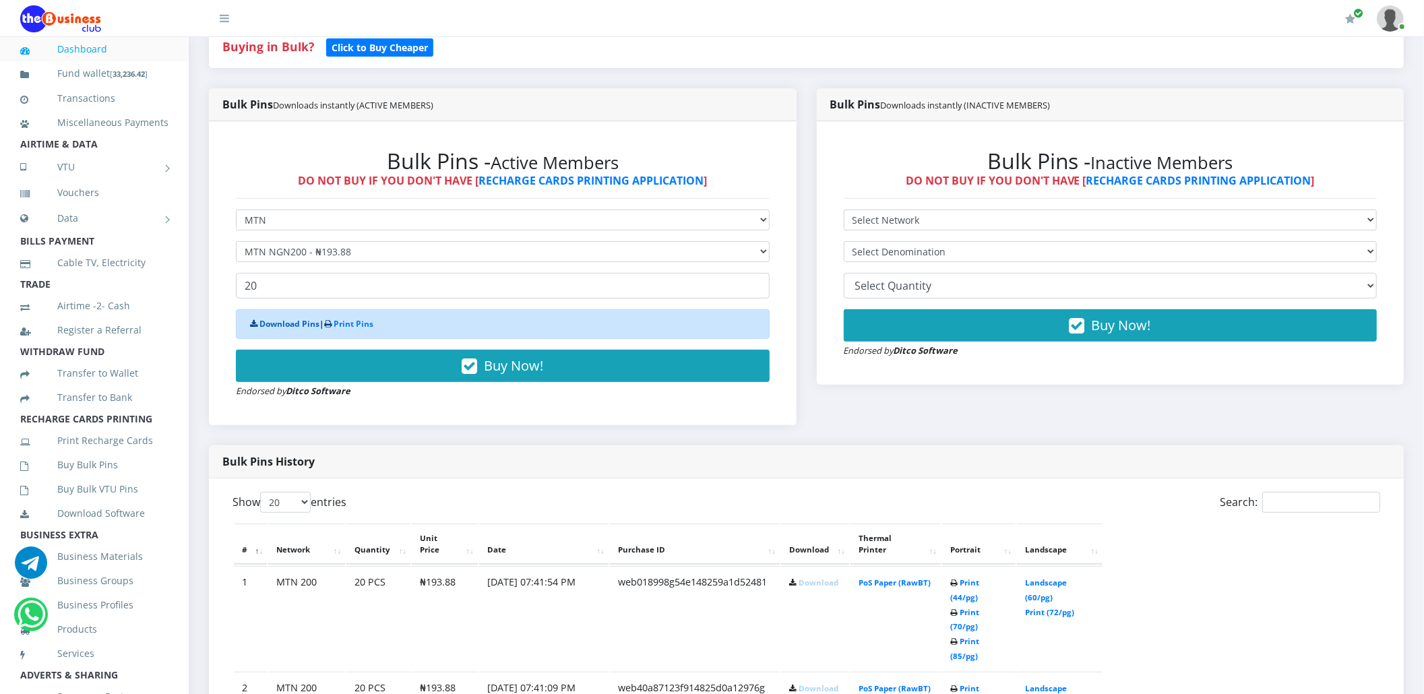
click at [300, 326] on link "Download Pins" at bounding box center [289, 323] width 60 height 11
click at [58, 480] on link "Buy Bulk Pins" at bounding box center [94, 464] width 148 height 31
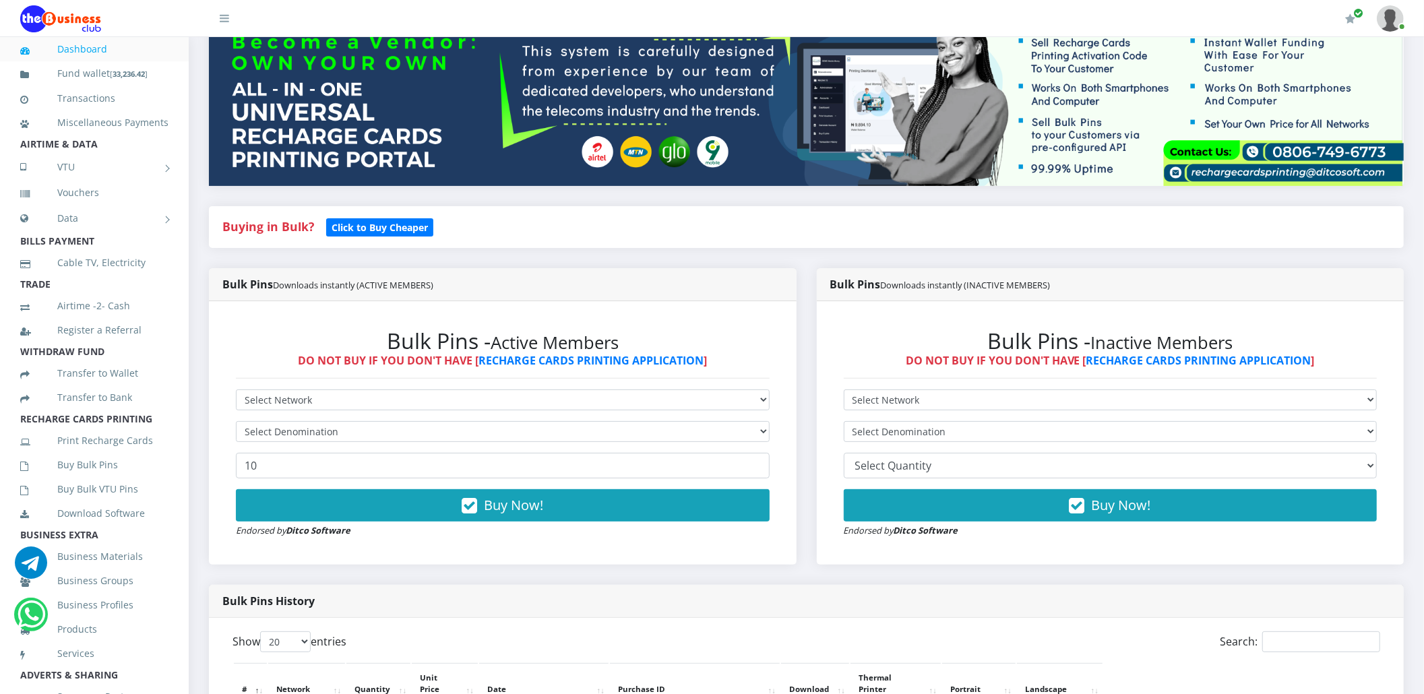
scroll to position [216, 0]
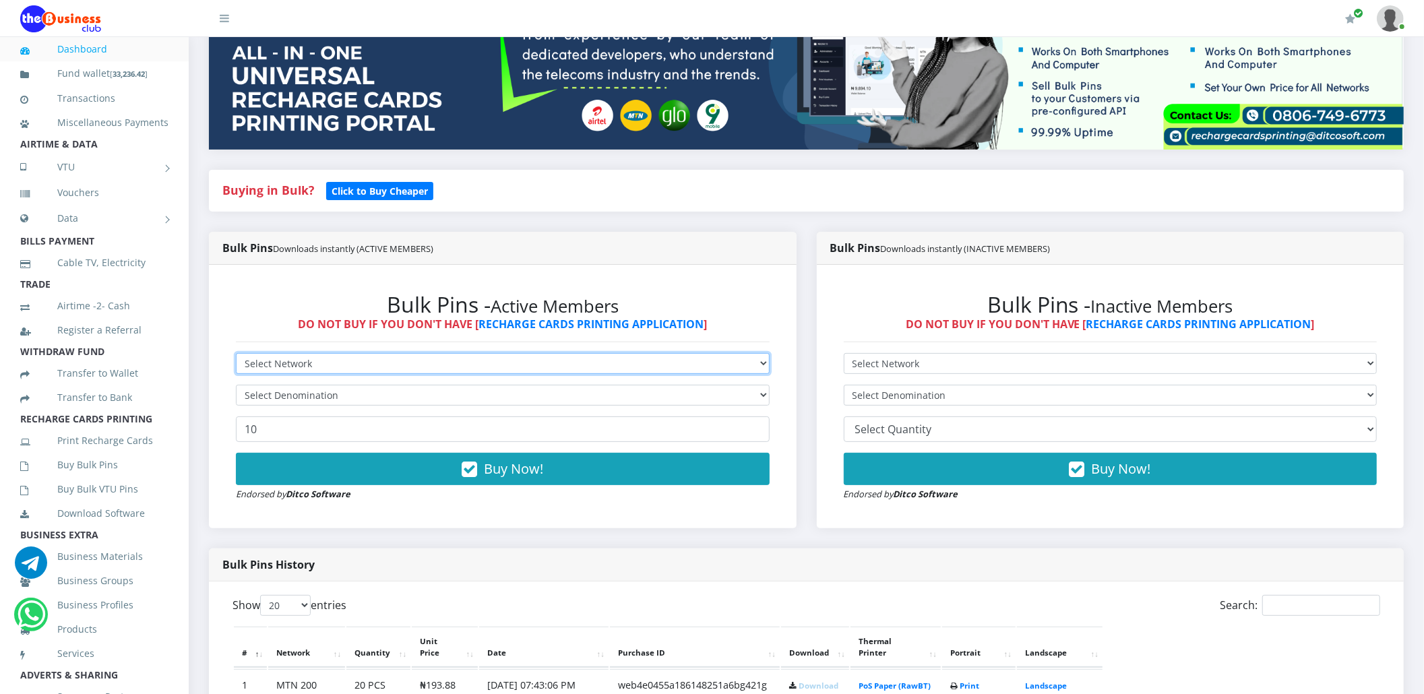
click at [324, 357] on select "Select Network MTN Globacom 9Mobile Airtel" at bounding box center [503, 363] width 534 height 21
select select "MTN"
click at [236, 353] on select "Select Network MTN Globacom 9Mobile Airtel" at bounding box center [503, 363] width 534 height 21
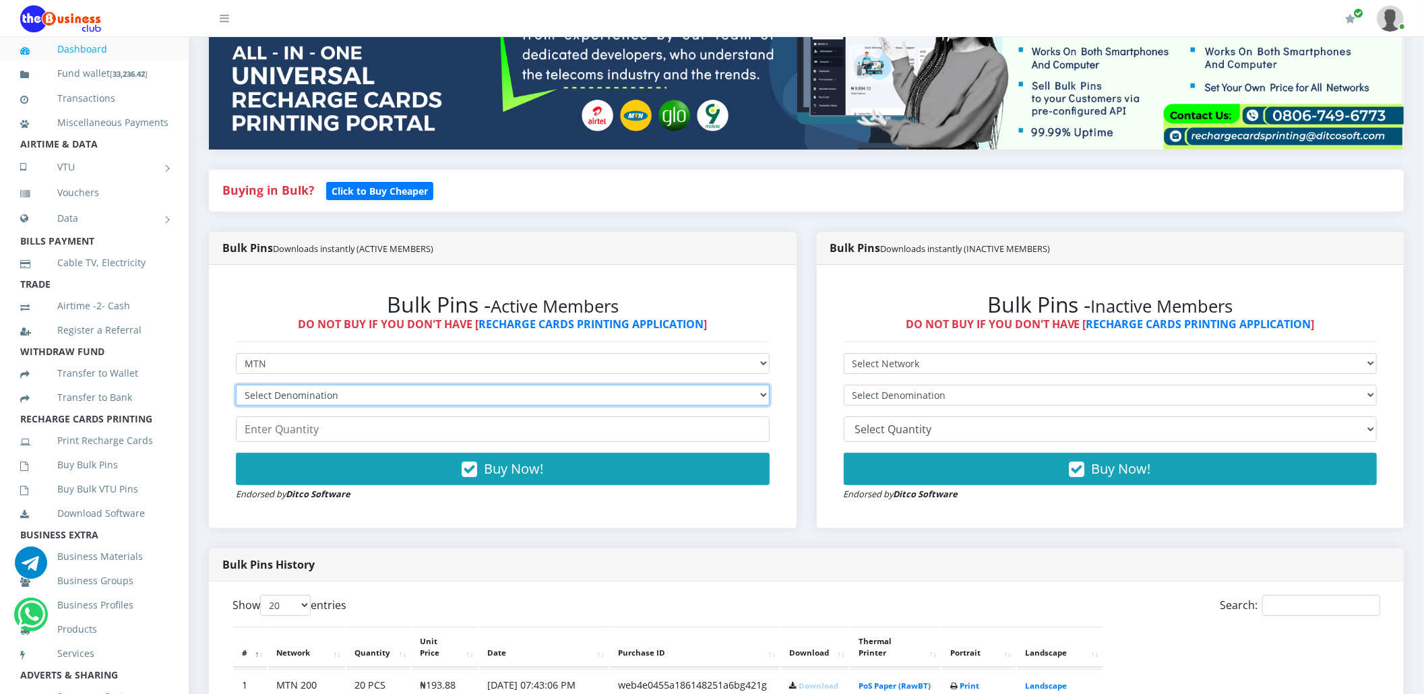
click at [327, 392] on select "Select Denomination MTN NGN100 - ₦96.94 MTN NGN200 - ₦193.88 MTN NGN400 - ₦387.…" at bounding box center [503, 395] width 534 height 21
select select "193.88-200"
click at [236, 385] on select "Select Denomination MTN NGN100 - ₦96.94 MTN NGN200 - ₦193.88 MTN NGN400 - ₦387.…" at bounding box center [503, 395] width 534 height 21
click at [326, 437] on input "number" at bounding box center [503, 429] width 534 height 26
type input "20"
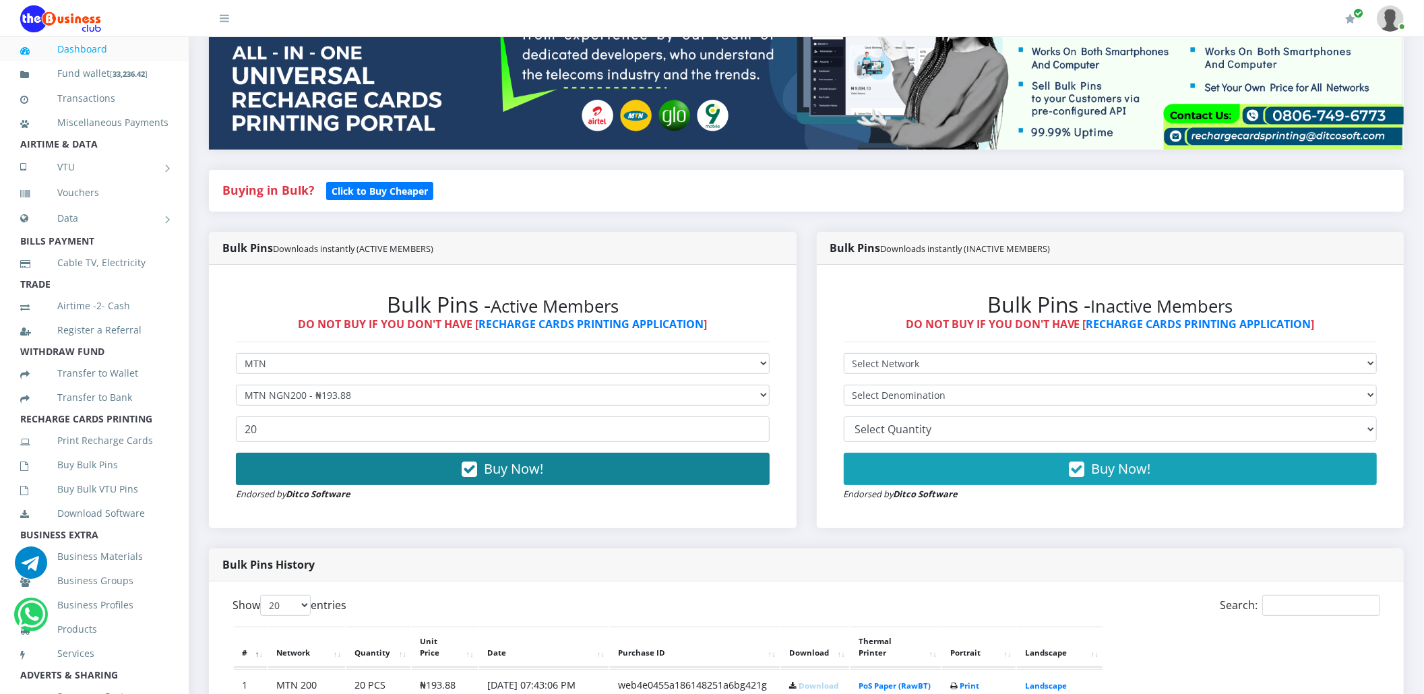
click at [362, 467] on button "Buy Now!" at bounding box center [503, 469] width 534 height 32
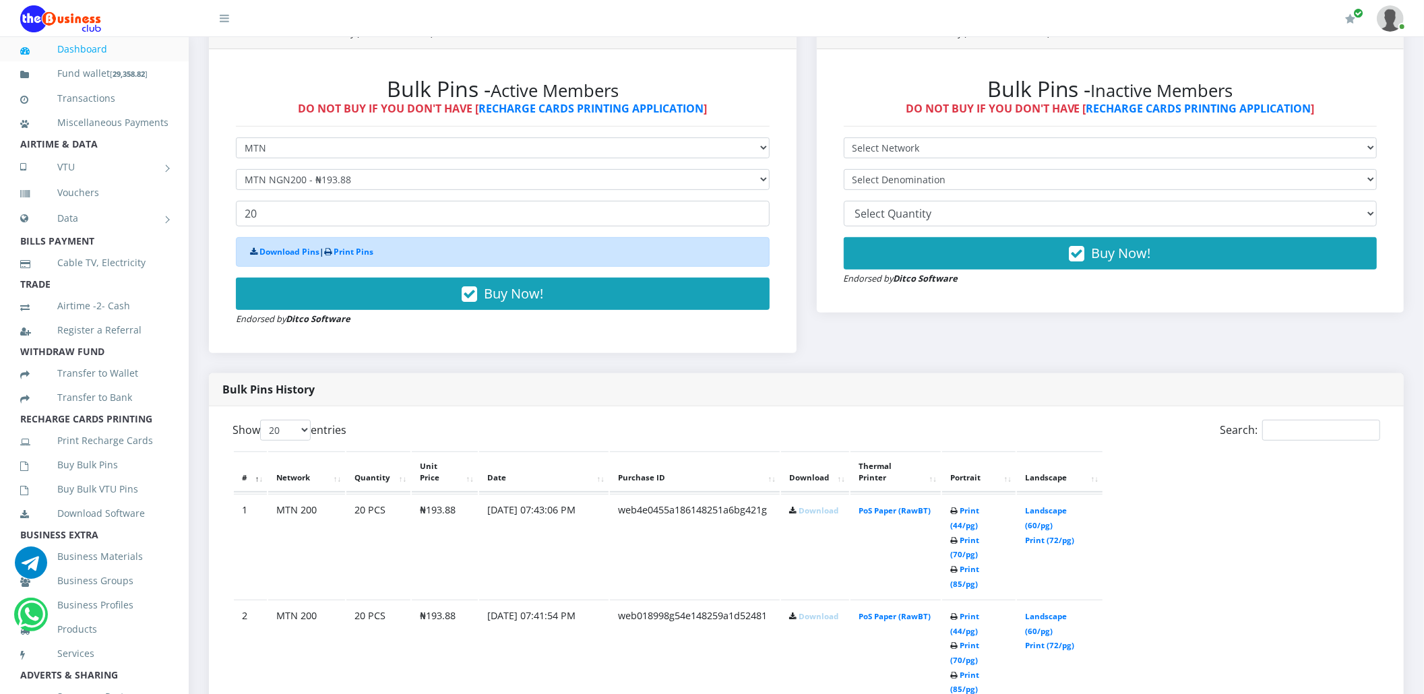
scroll to position [395, 0]
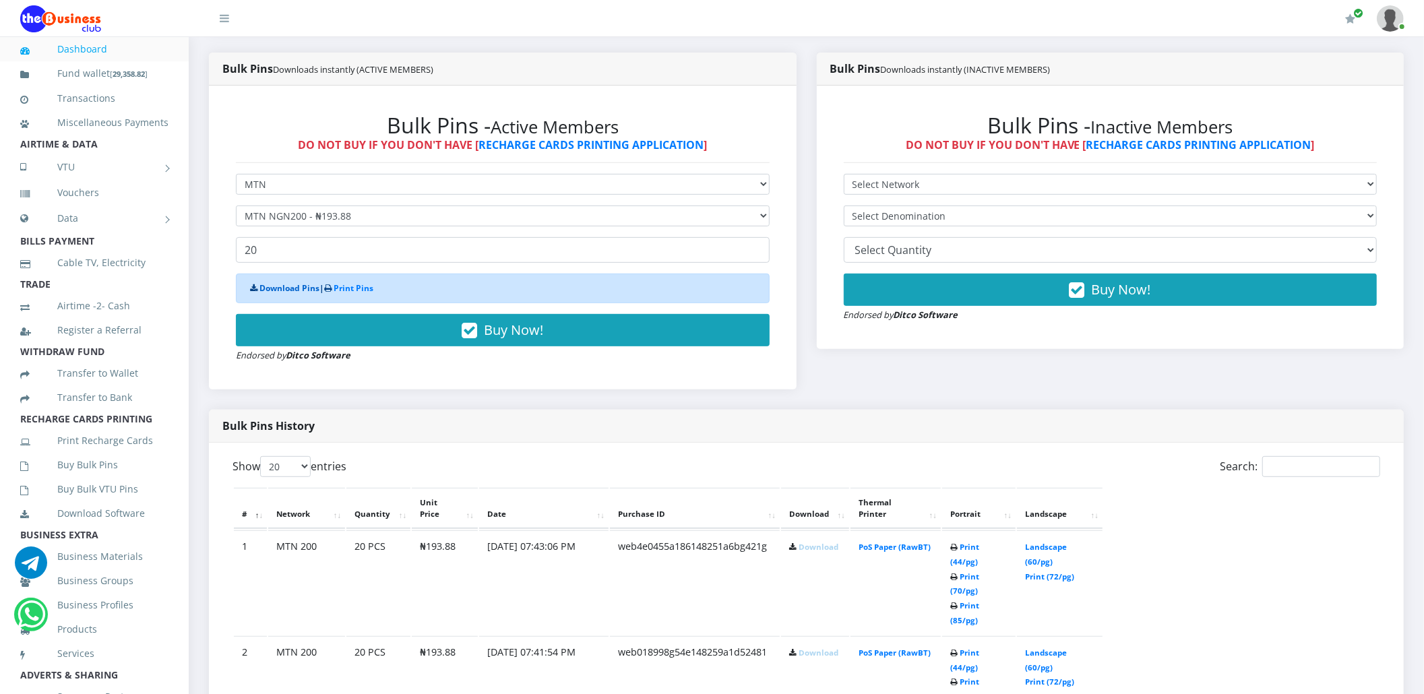
click at [295, 292] on link "Download Pins" at bounding box center [289, 287] width 60 height 11
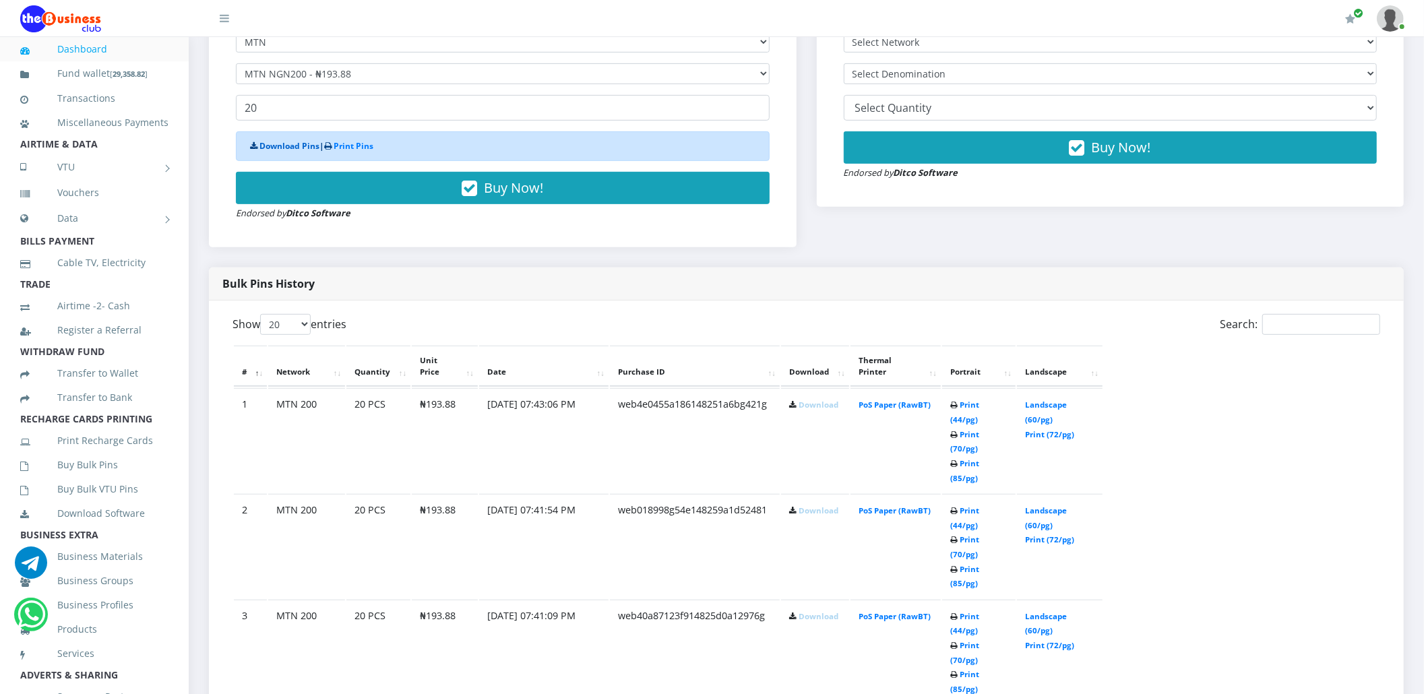
scroll to position [539, 0]
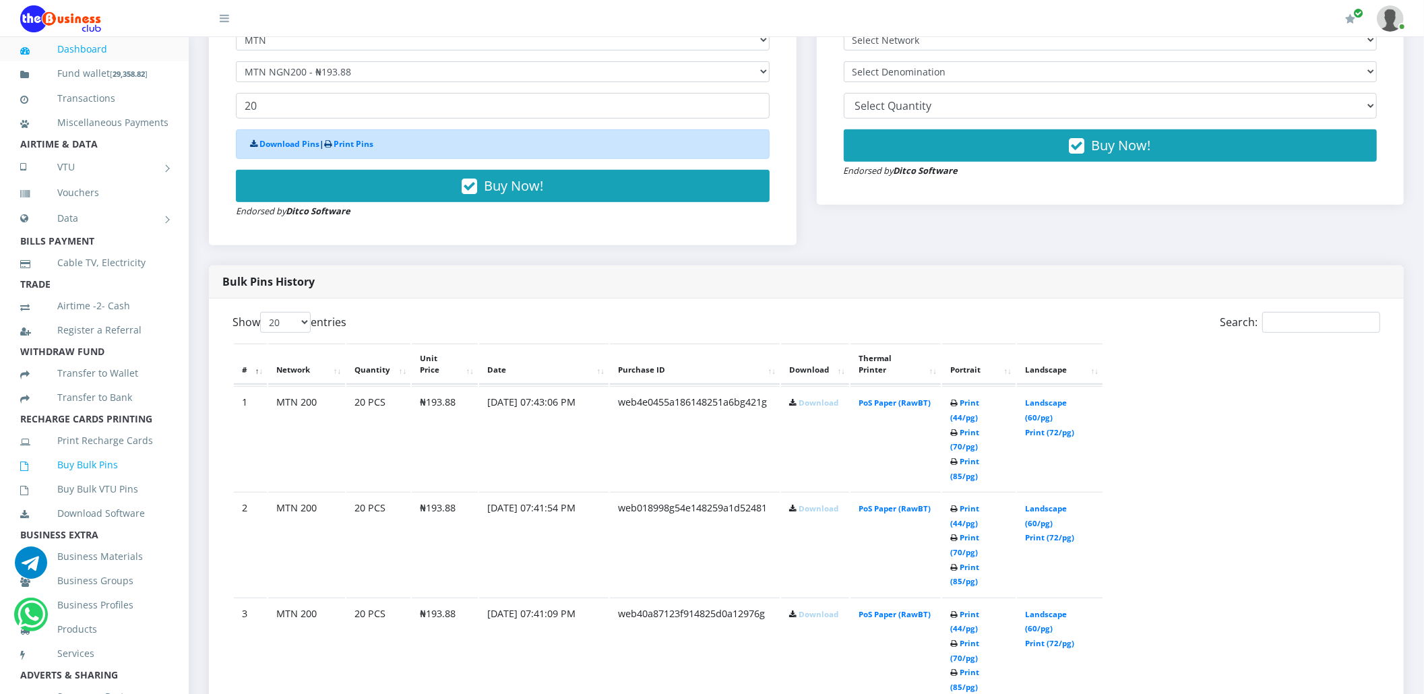
click at [52, 471] on icon at bounding box center [38, 466] width 37 height 9
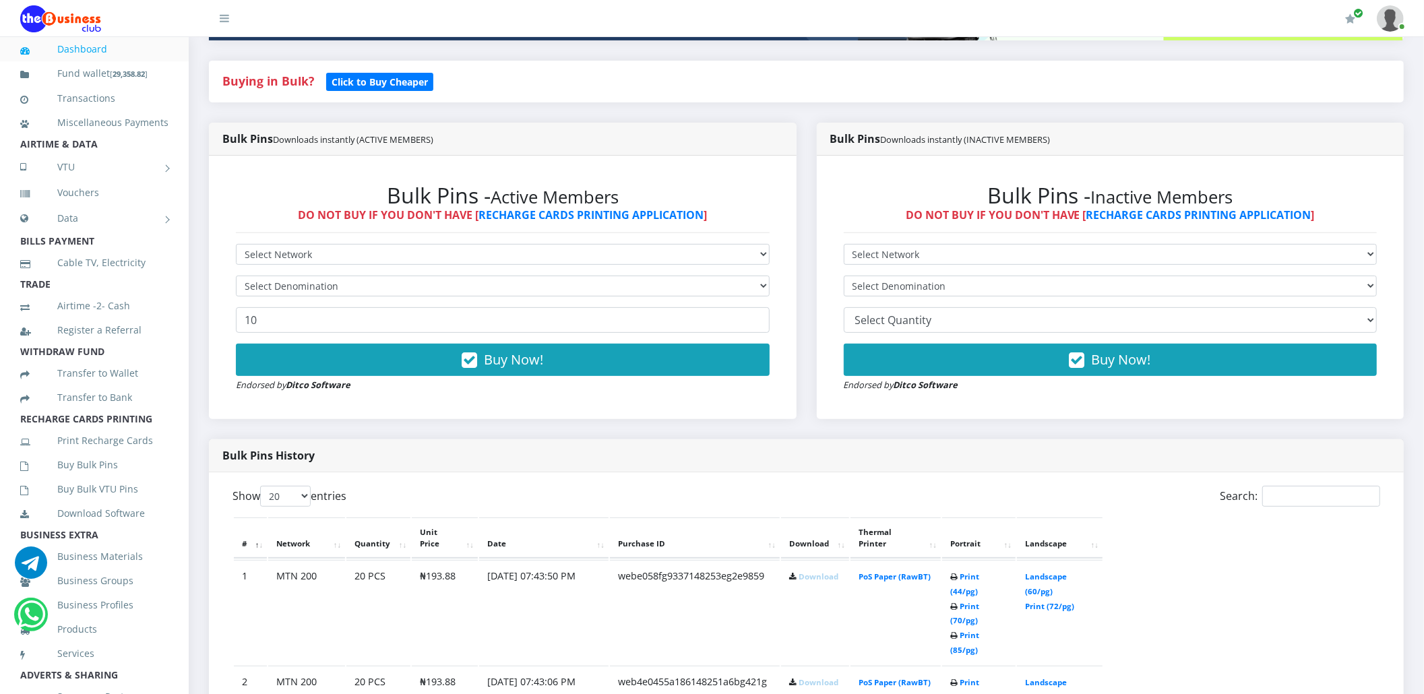
scroll to position [323, 0]
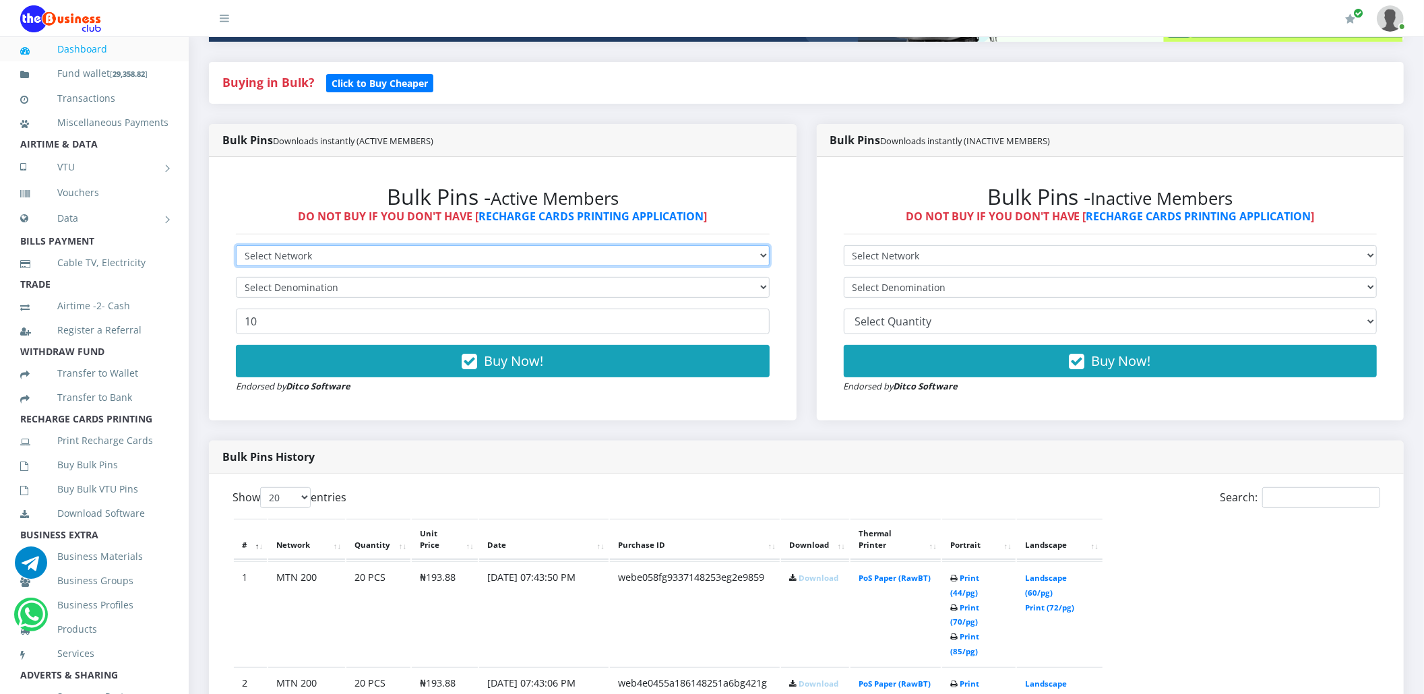
click at [330, 251] on select "Select Network MTN Globacom 9Mobile Airtel" at bounding box center [503, 255] width 534 height 21
select select "MTN"
click at [236, 245] on select "Select Network MTN Globacom 9Mobile Airtel" at bounding box center [503, 255] width 534 height 21
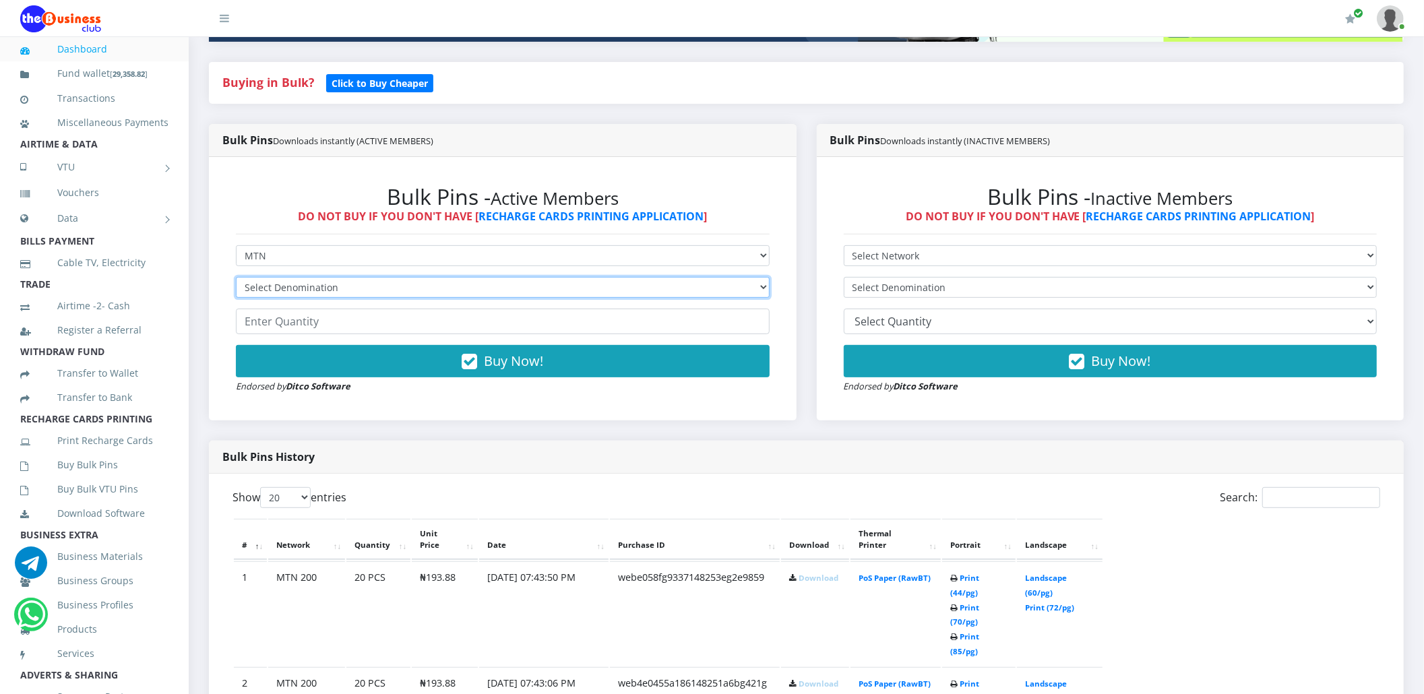
click at [321, 284] on select "Select Denomination MTN NGN100 - ₦96.94 MTN NGN200 - ₦193.88 MTN NGN400 - ₦387.…" at bounding box center [503, 287] width 534 height 21
select select "193.88-200"
click at [236, 277] on select "Select Denomination MTN NGN100 - ₦96.94 MTN NGN200 - ₦193.88 MTN NGN400 - ₦387.…" at bounding box center [503, 287] width 534 height 21
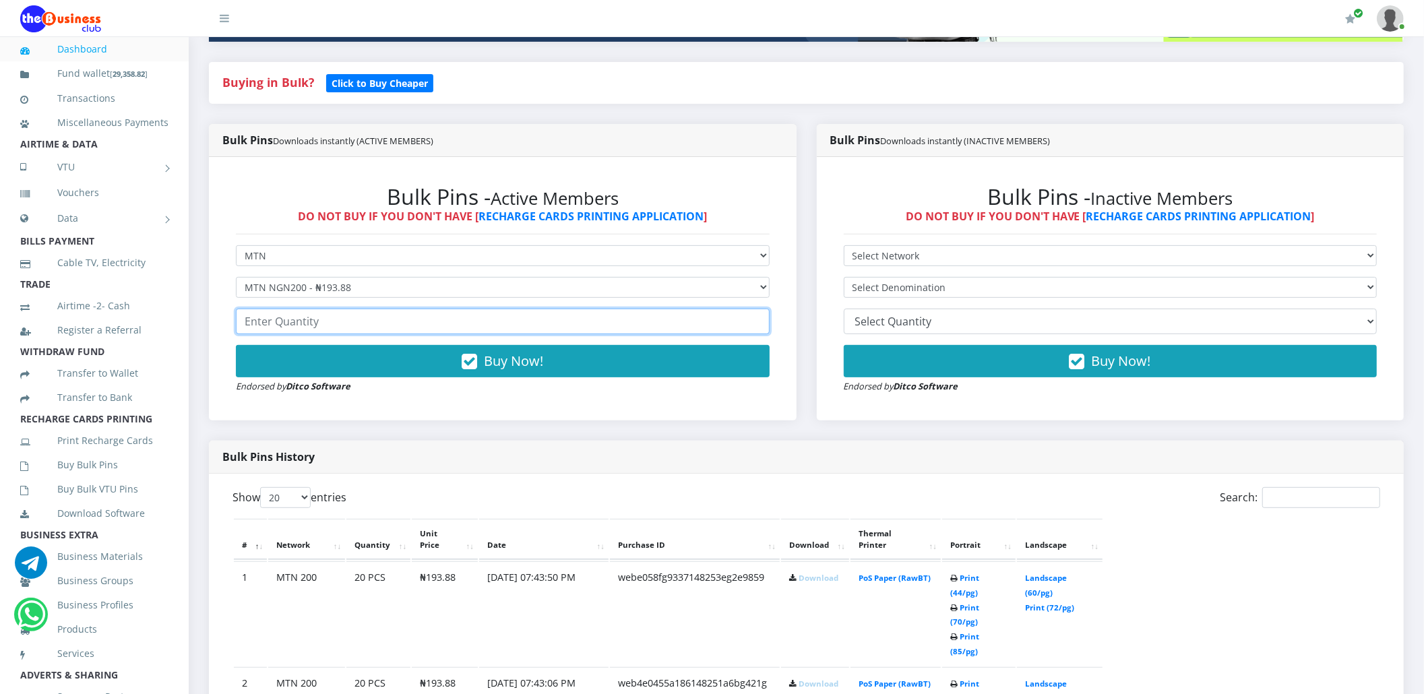
click at [310, 319] on input "number" at bounding box center [503, 322] width 534 height 26
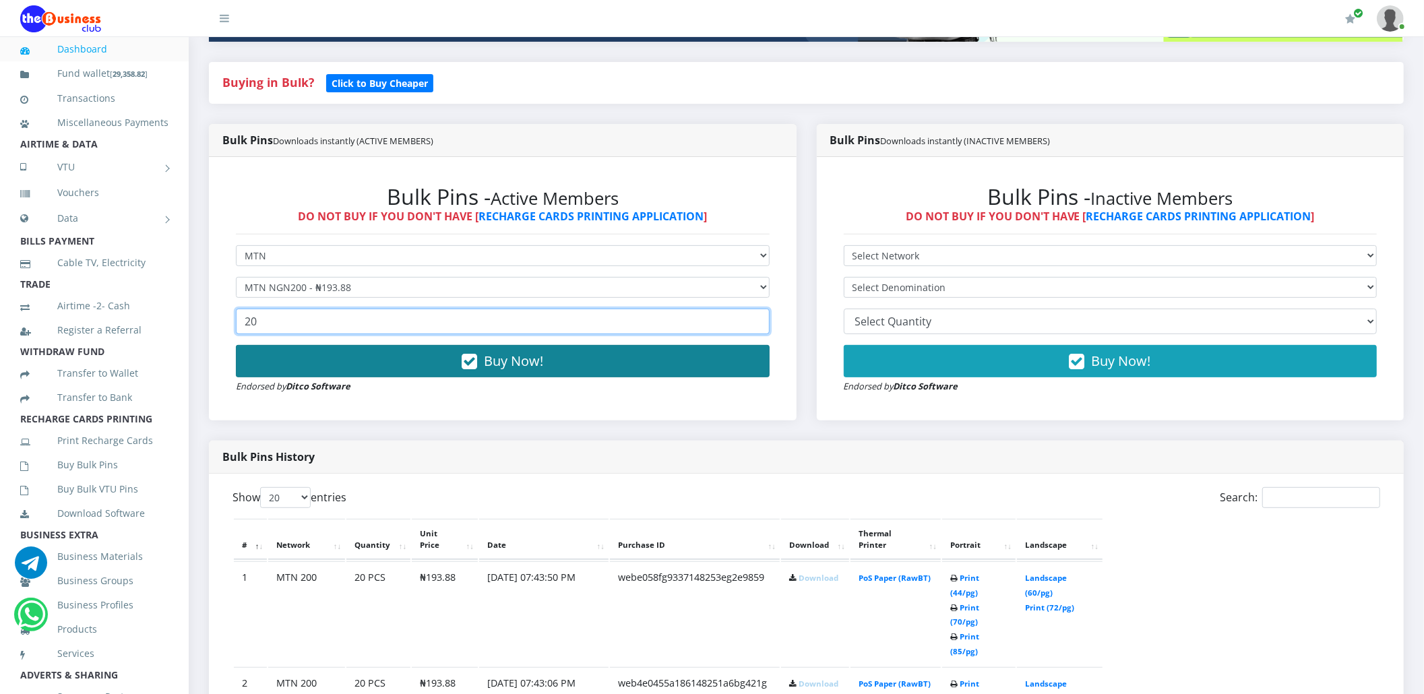
type input "20"
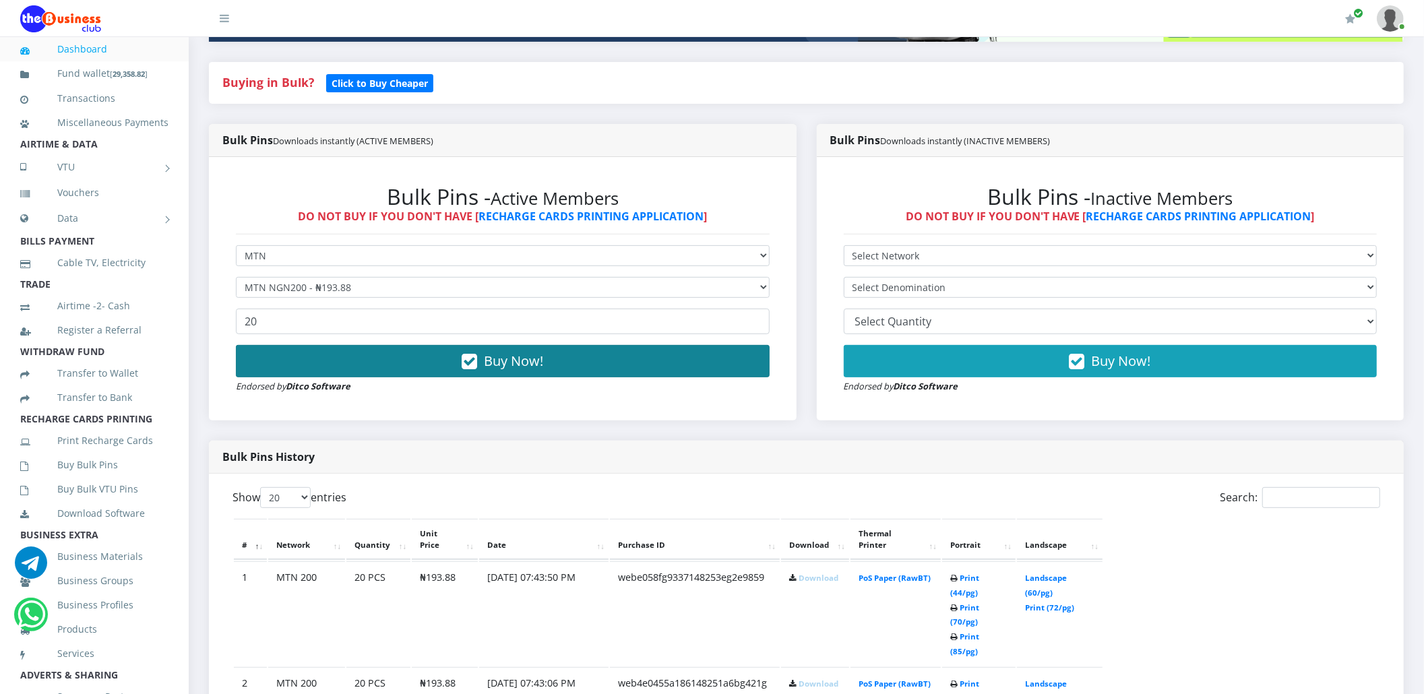
click at [305, 353] on button "Buy Now!" at bounding box center [503, 361] width 534 height 32
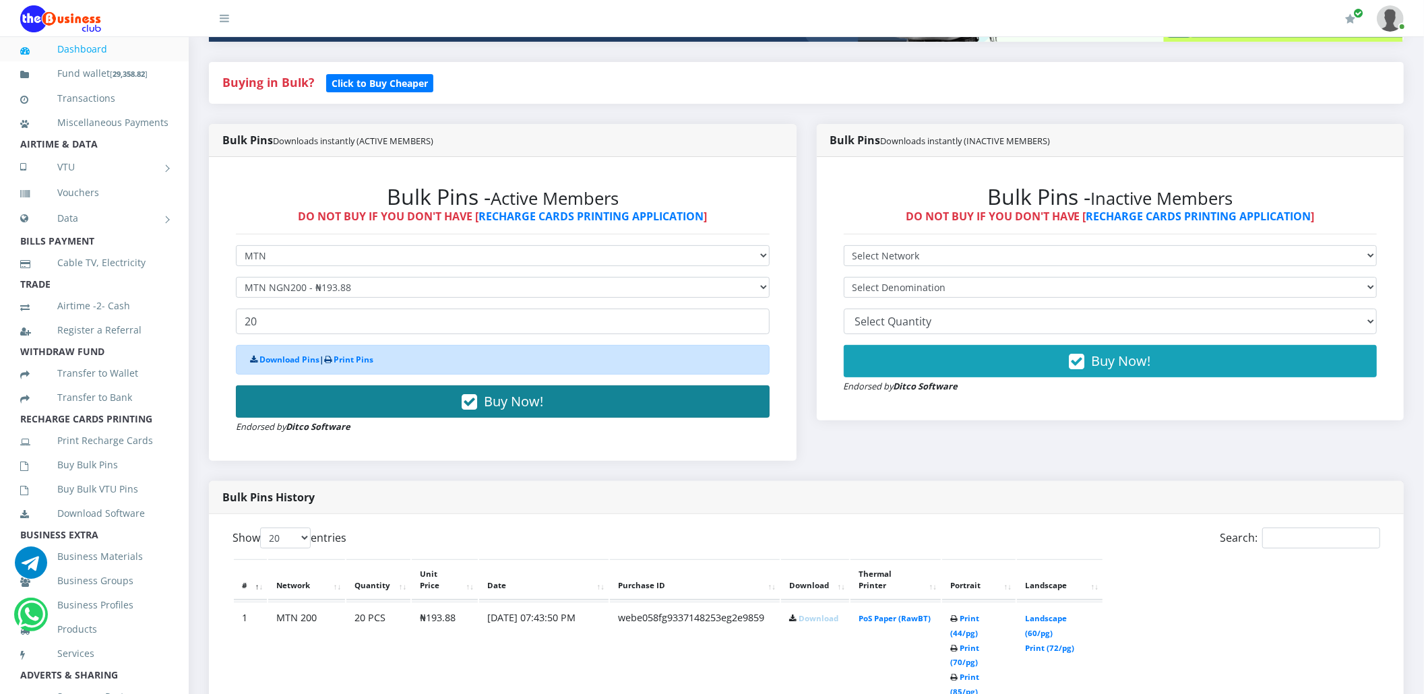
click at [305, 353] on div "Download Pins | Print Pins" at bounding box center [503, 360] width 534 height 30
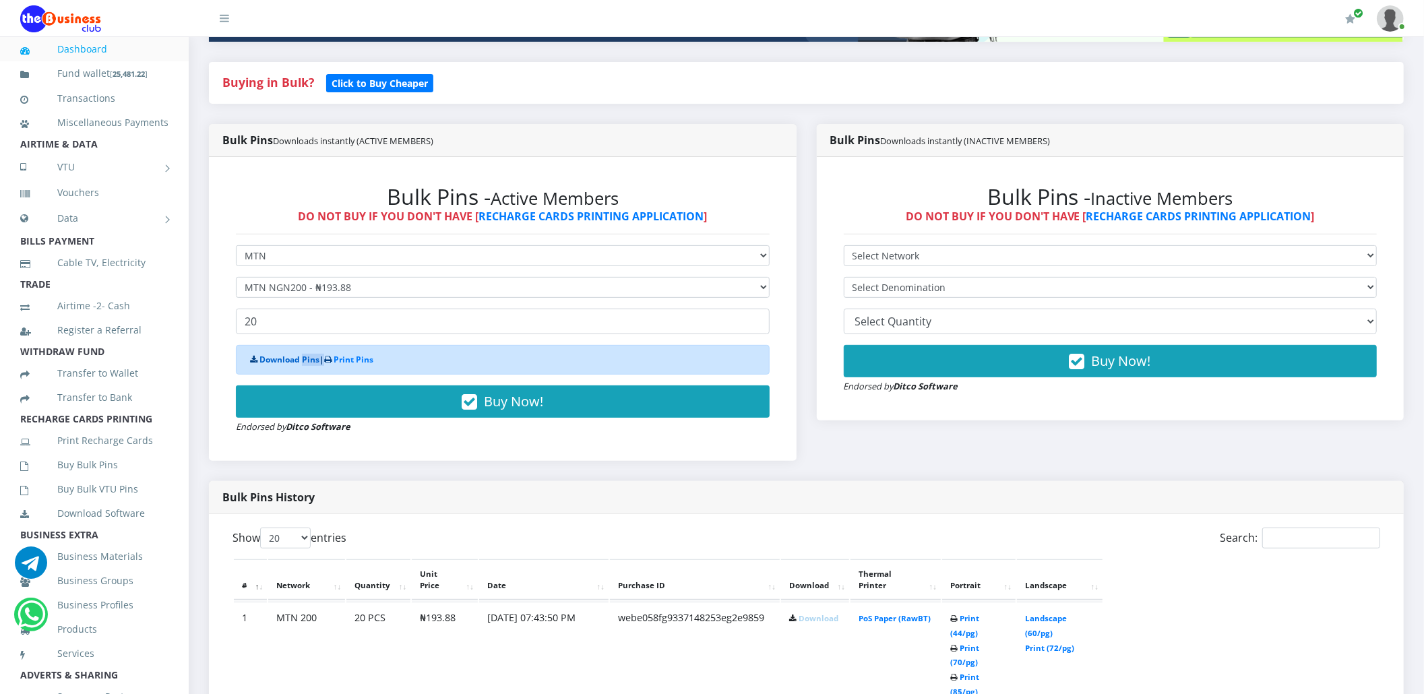
click at [286, 362] on link "Download Pins" at bounding box center [289, 359] width 60 height 11
click at [125, 474] on link "Buy Bulk Pins" at bounding box center [94, 464] width 148 height 31
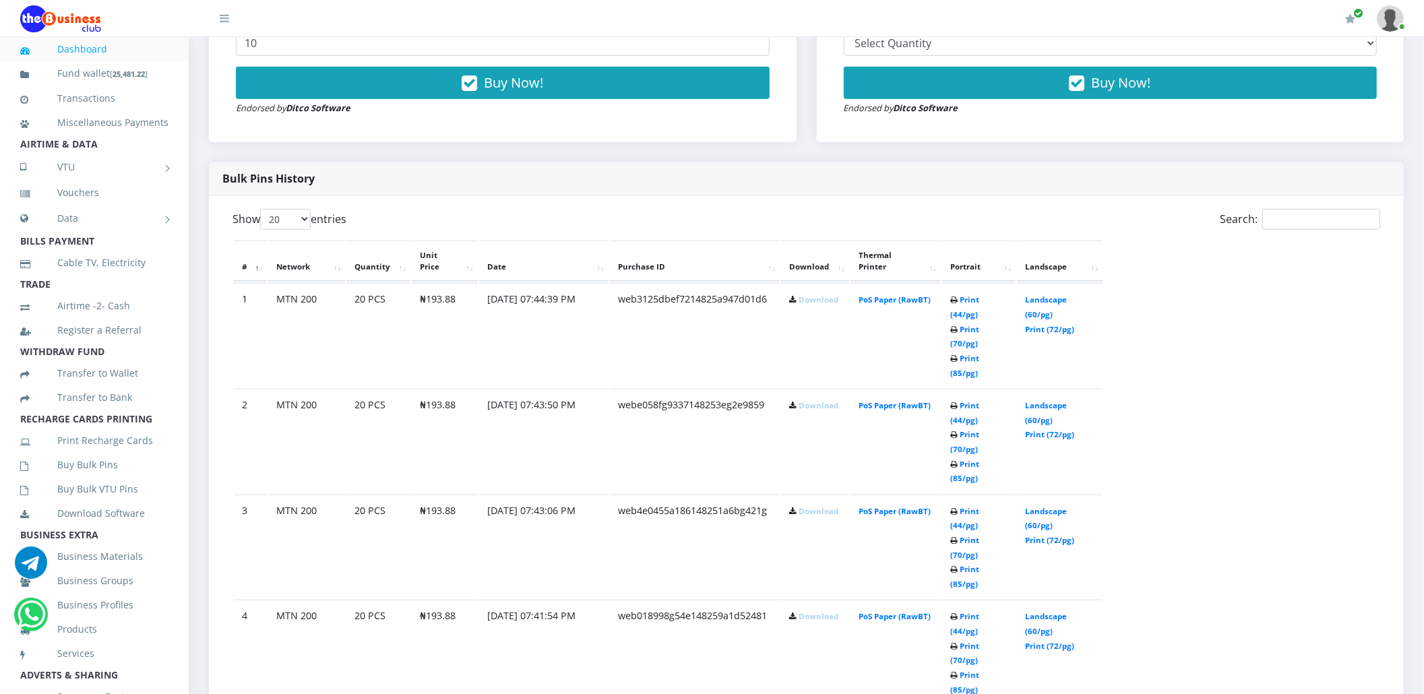
scroll to position [611, 0]
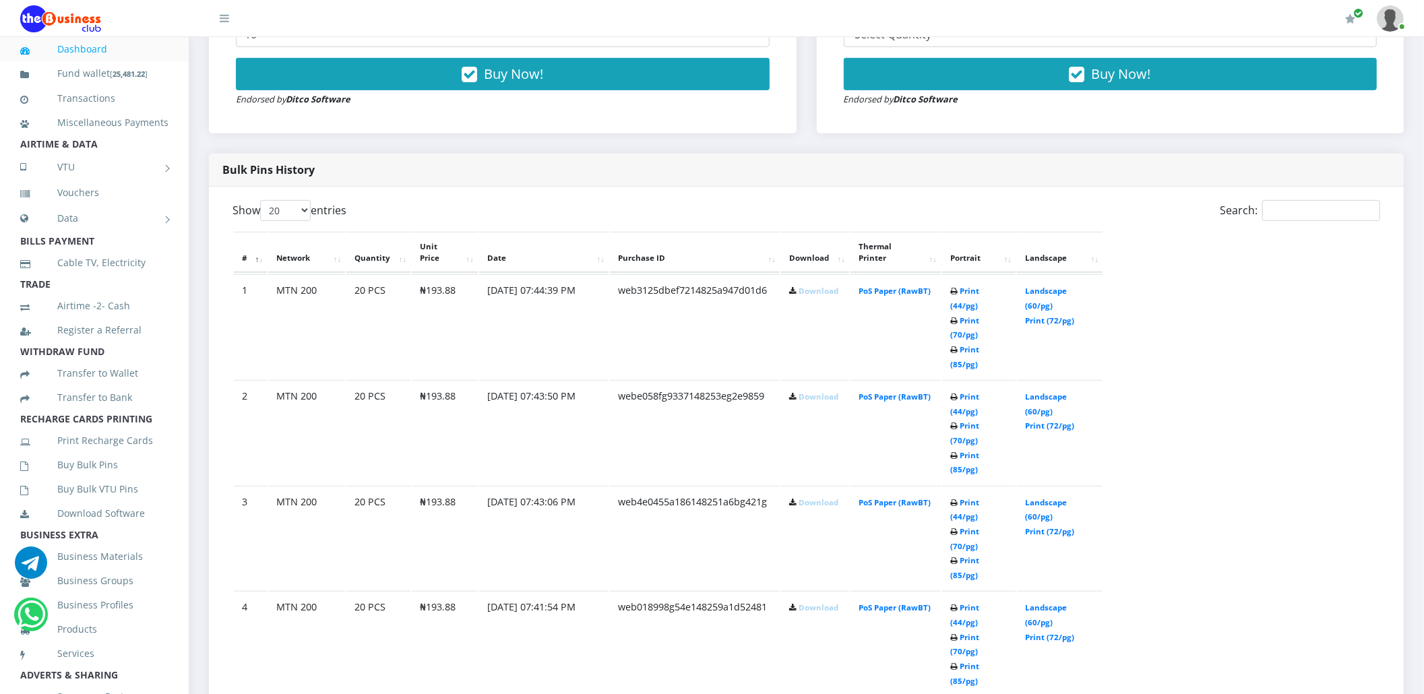
click at [817, 602] on link "Download" at bounding box center [819, 607] width 40 height 10
click at [817, 497] on link "Download" at bounding box center [819, 502] width 40 height 10
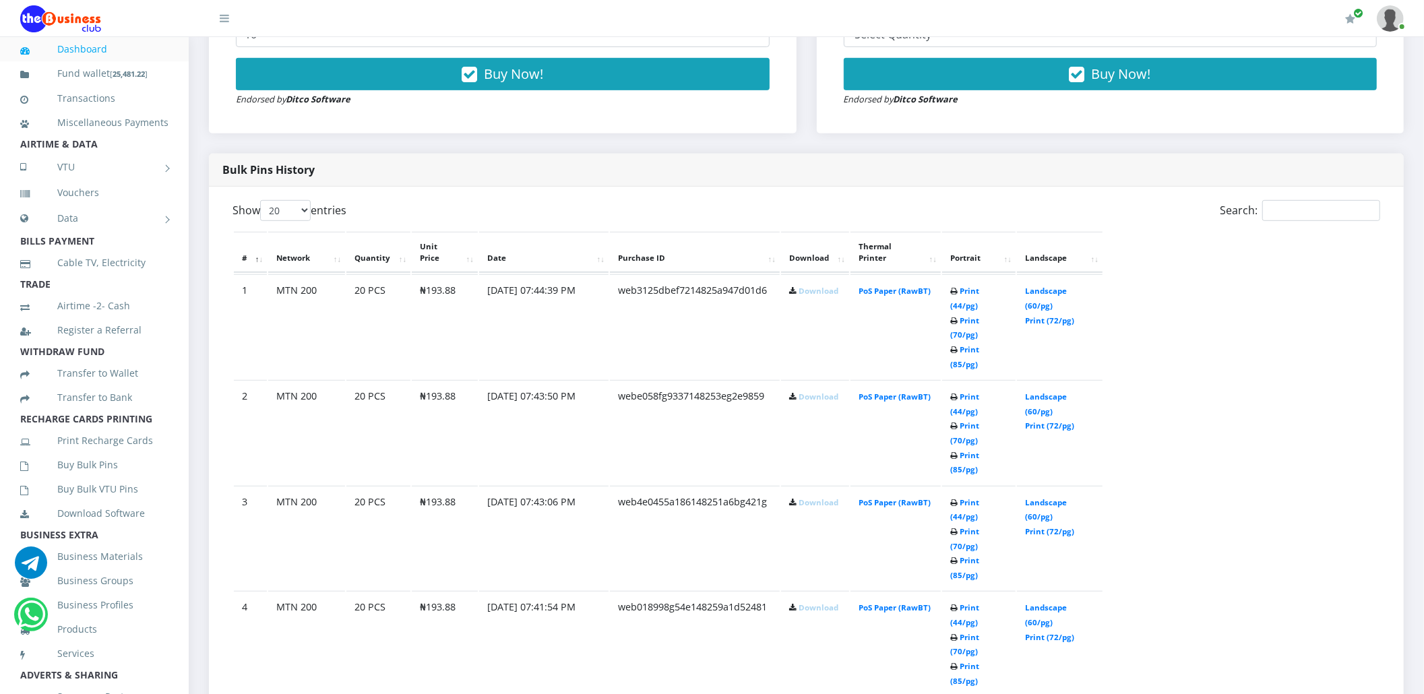
click at [812, 392] on link "Download" at bounding box center [819, 397] width 40 height 10
click at [811, 292] on link "Download" at bounding box center [819, 291] width 40 height 10
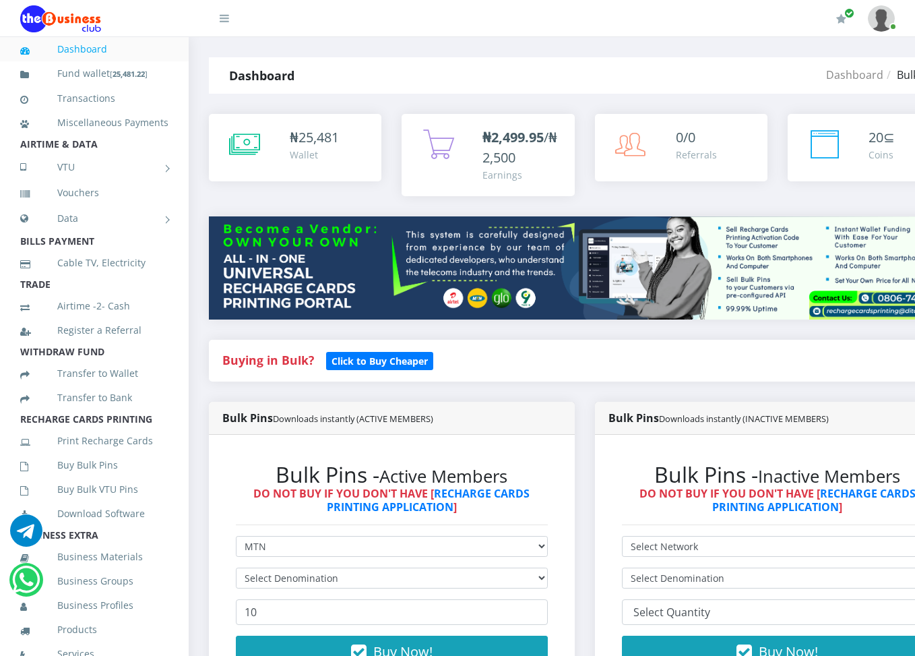
select select "MTN"
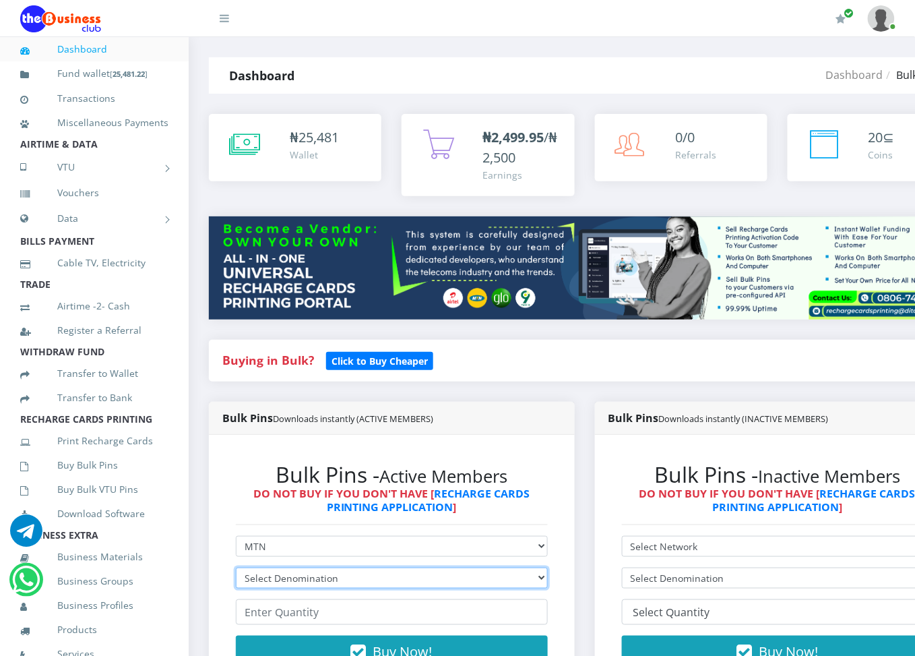
click at [315, 577] on select "Select Denomination MTN NGN100 - ₦96.94 MTN NGN200 - ₦193.88 MTN NGN400 - ₦387.…" at bounding box center [392, 577] width 312 height 21
drag, startPoint x: 315, startPoint y: 577, endPoint x: 314, endPoint y: 586, distance: 9.5
click at [314, 586] on select "Select Denomination MTN NGN100 - ₦96.94 MTN NGN200 - ₦193.88 MTN NGN400 - ₦387.…" at bounding box center [392, 577] width 312 height 21
select select "484.7-500"
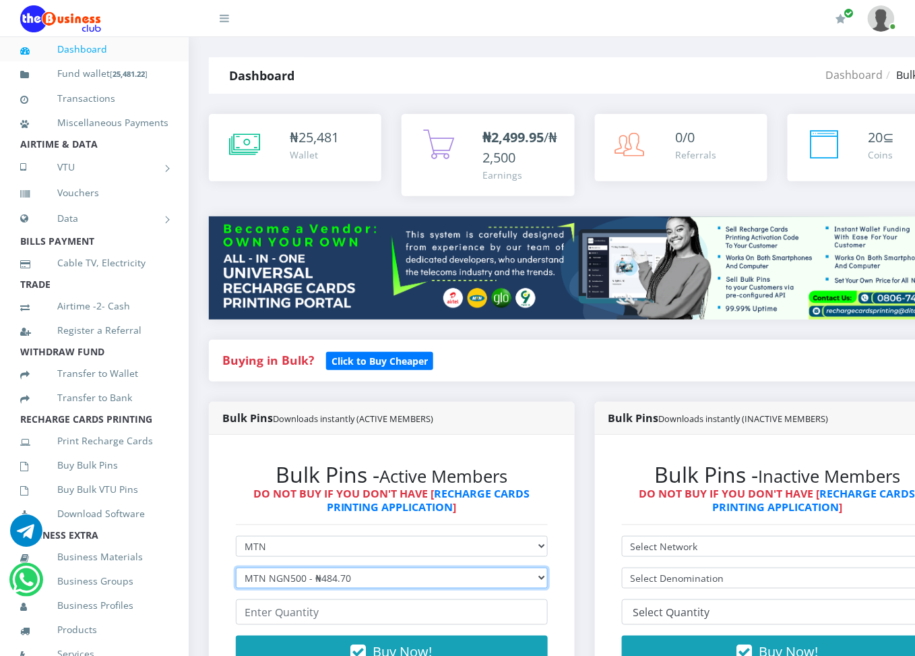
click at [236, 569] on select "Select Denomination MTN NGN100 - ₦96.94 MTN NGN200 - ₦193.88 MTN NGN400 - ₦387.…" at bounding box center [392, 577] width 312 height 21
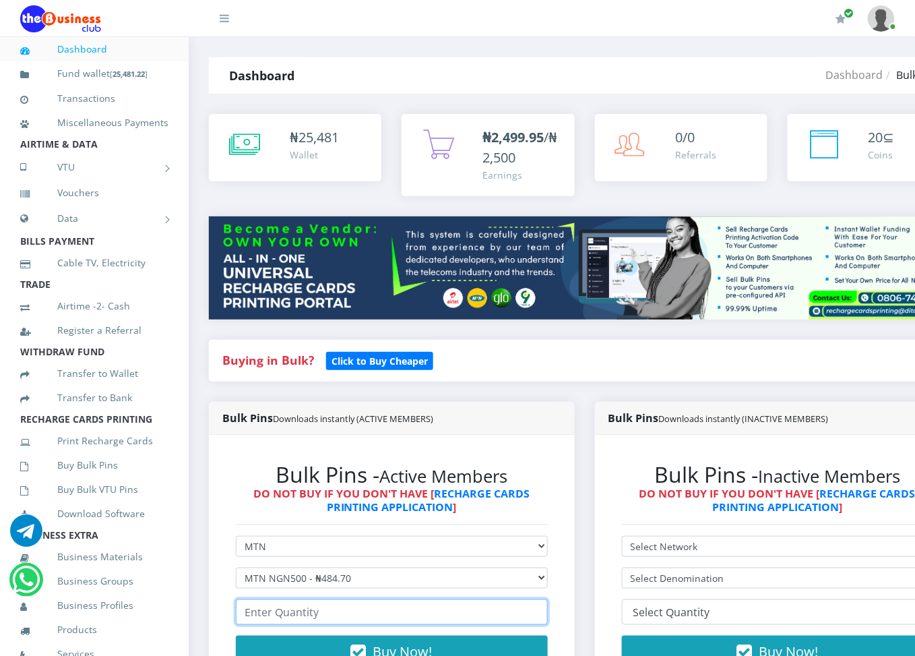
click at [303, 615] on input "number" at bounding box center [392, 612] width 312 height 26
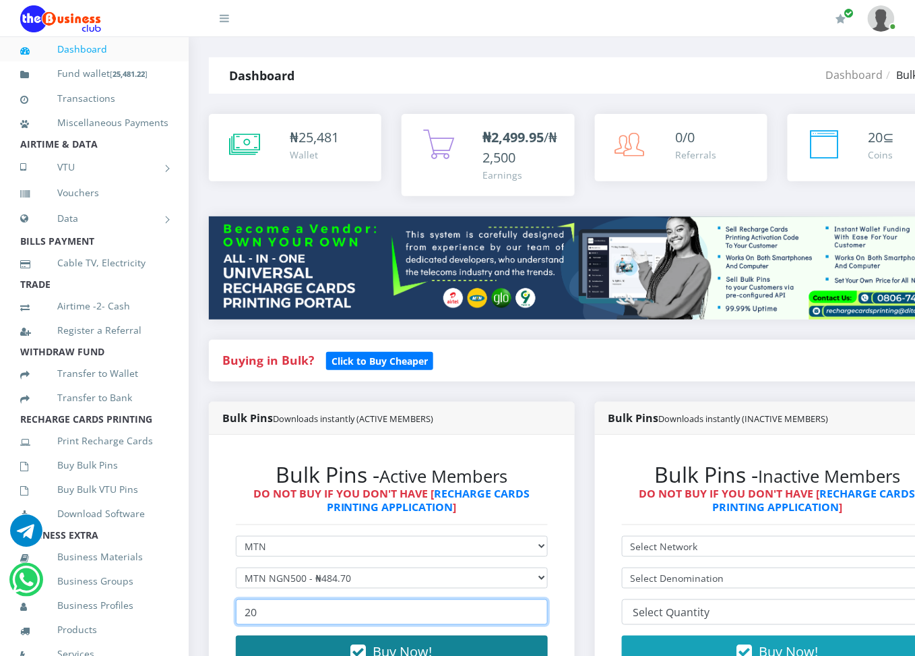
type input "20"
click at [303, 646] on button "Buy Now!" at bounding box center [392, 651] width 312 height 32
